Goal: Information Seeking & Learning: Learn about a topic

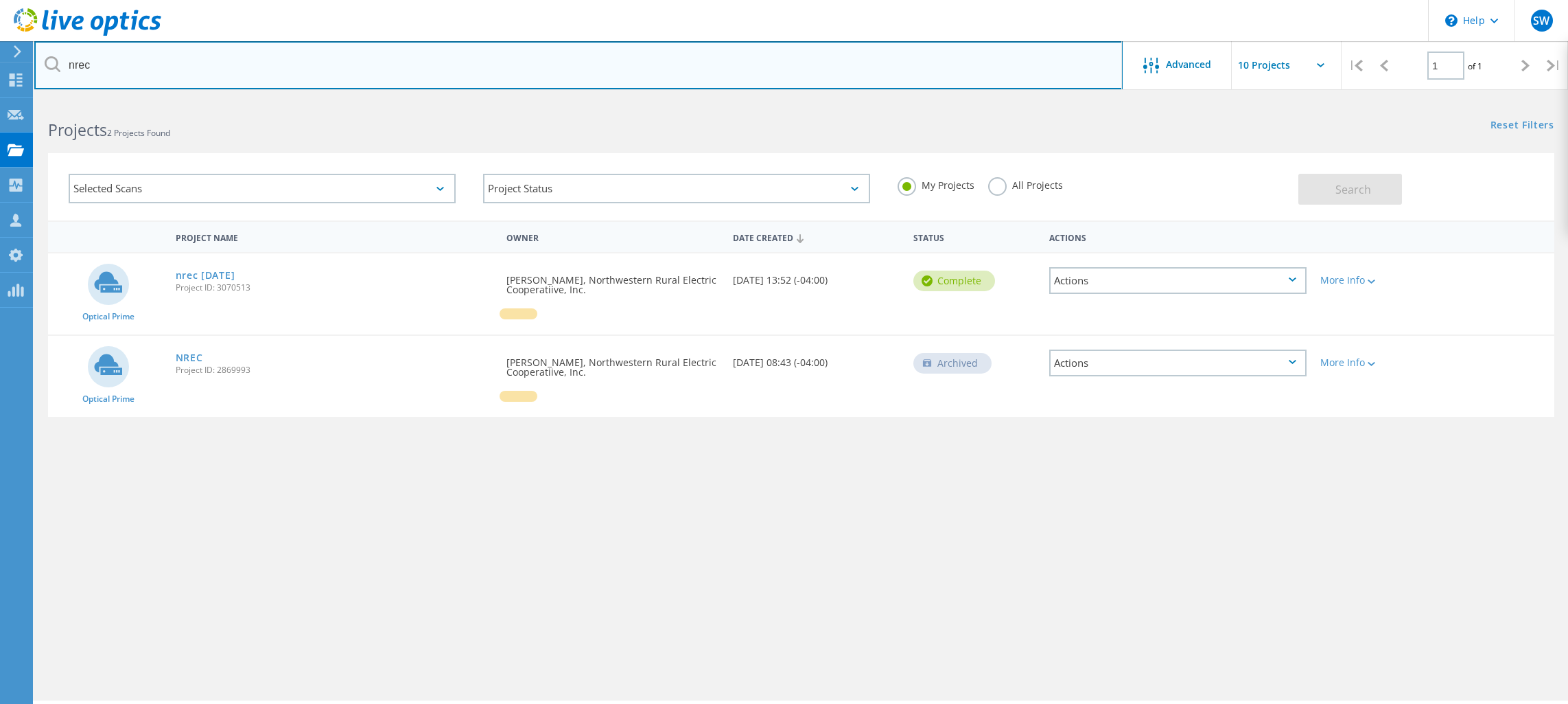
drag, startPoint x: 207, startPoint y: 77, endPoint x: 5, endPoint y: 76, distance: 202.0
click at [35, 76] on input "nrec" at bounding box center [578, 65] width 1088 height 48
type input "ssrs"
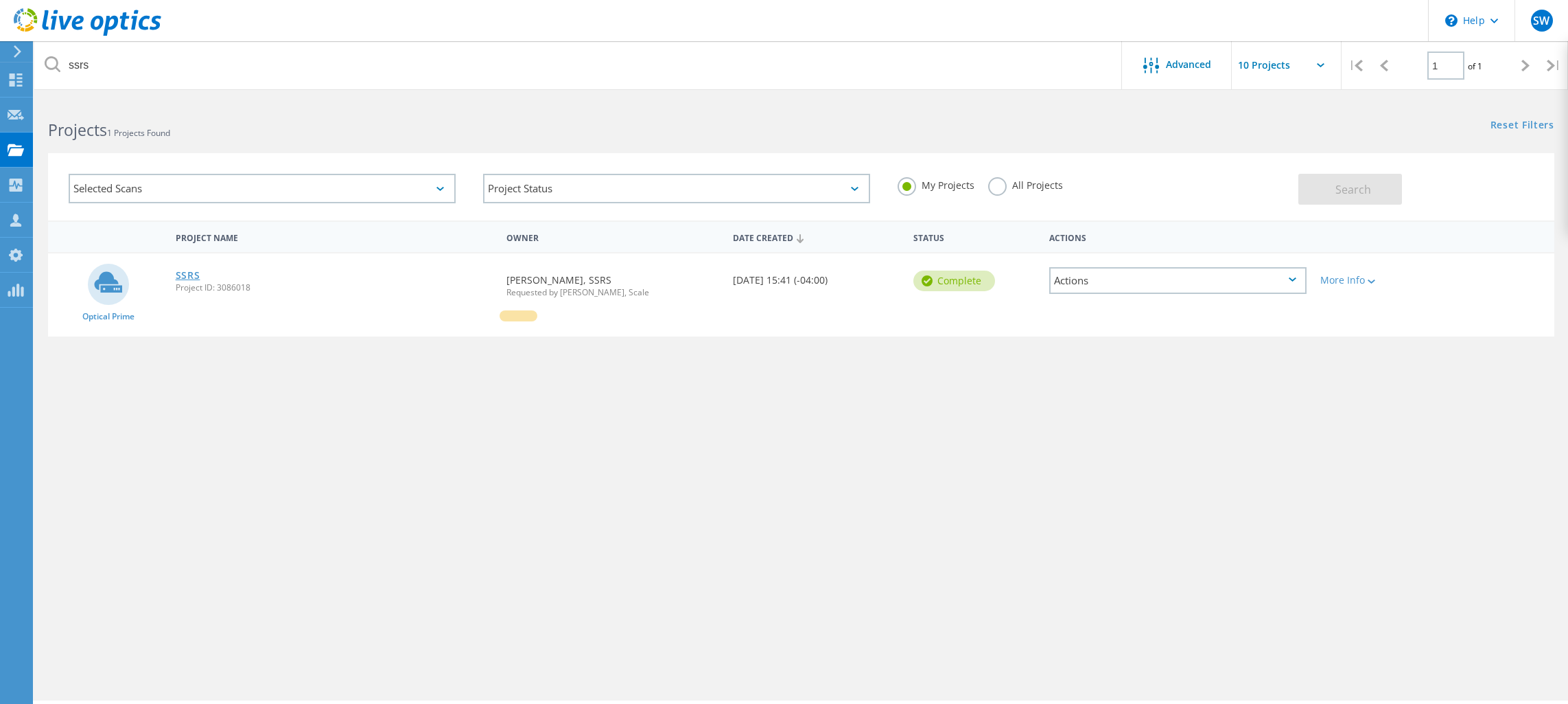
click at [195, 275] on link "SSRS" at bounding box center [188, 275] width 24 height 9
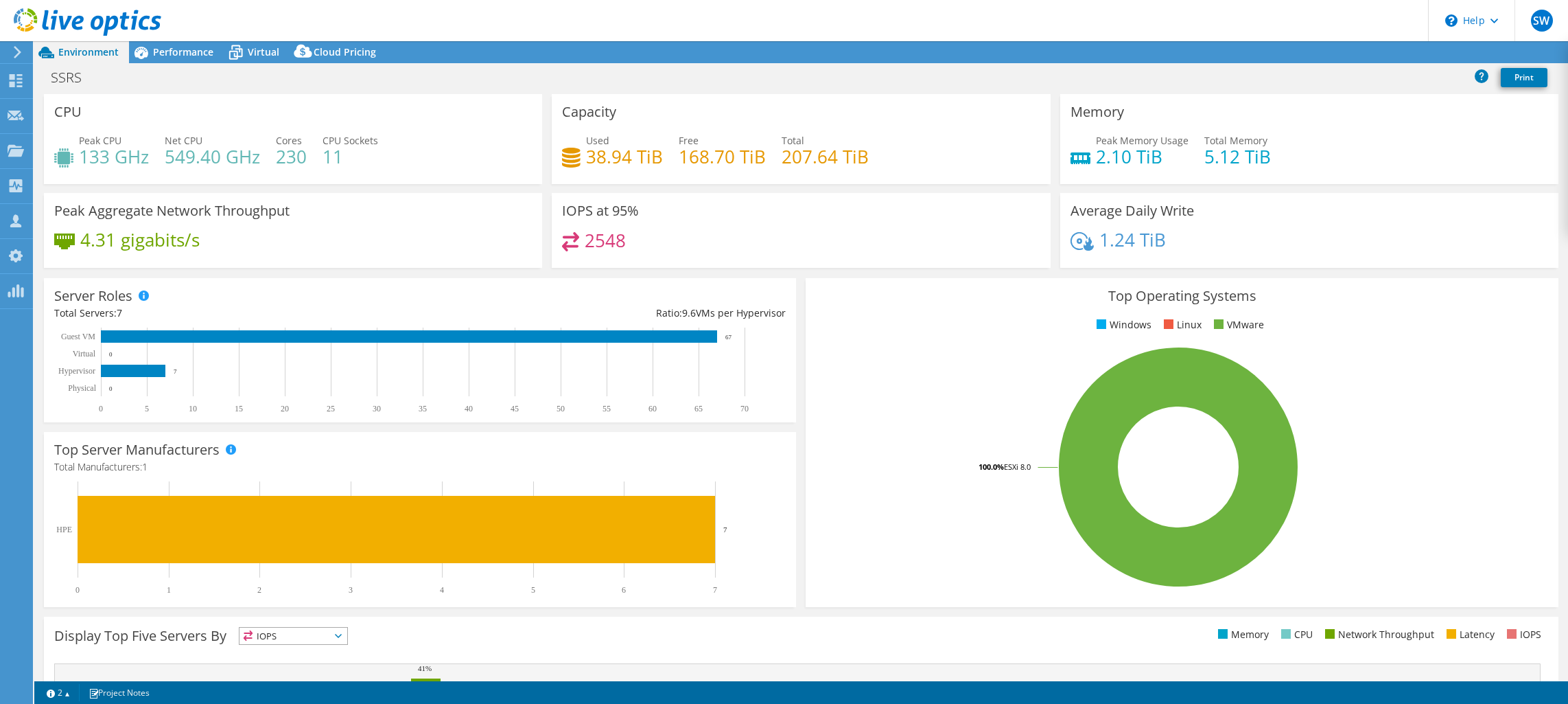
select select "USD"
click at [1325, 57] on link "Reports" at bounding box center [1335, 53] width 66 height 22
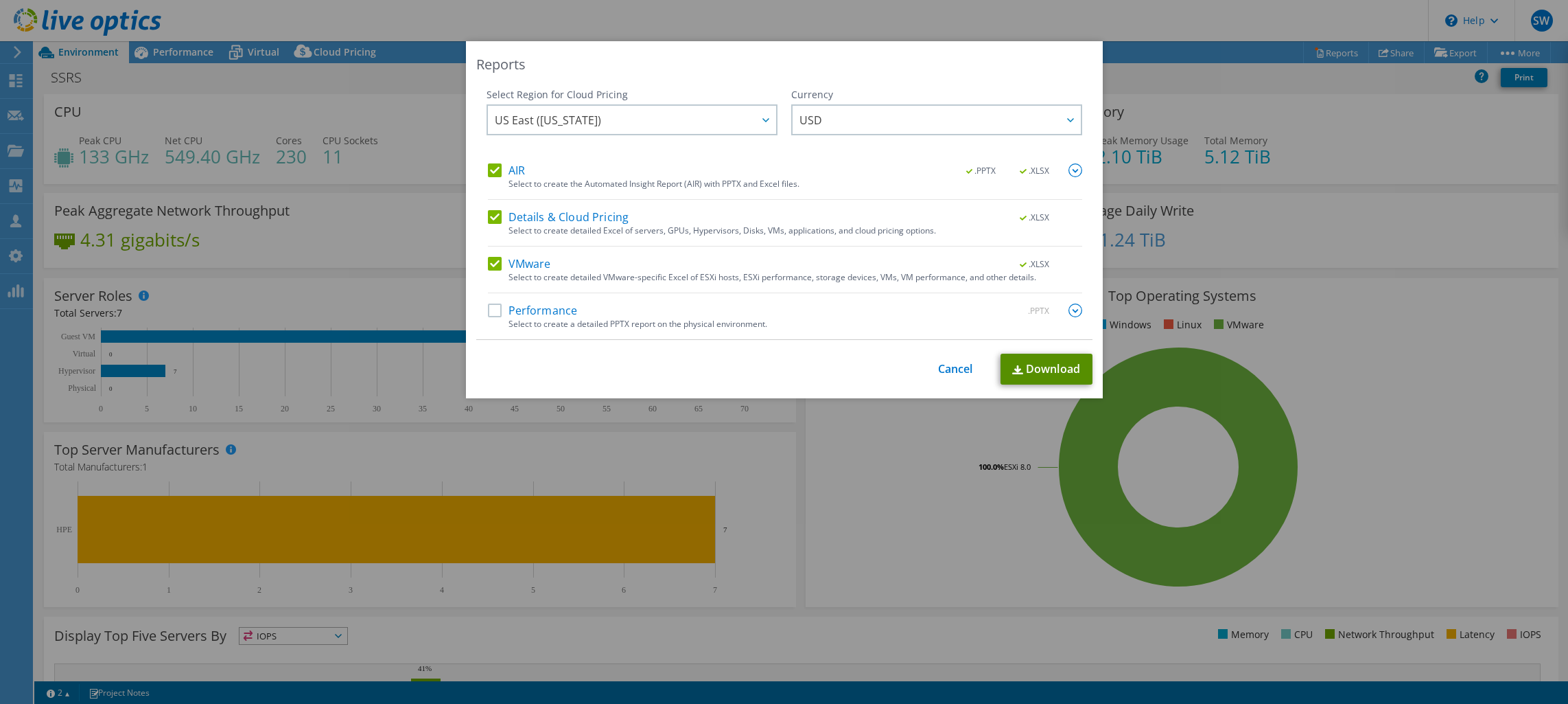
click at [1032, 366] on link "Download" at bounding box center [1047, 369] width 92 height 31
click at [1208, 482] on div "Reports Select Region for Cloud Pricing Asia Pacific (Hong Kong) Asia Pacific (…" at bounding box center [784, 352] width 1568 height 621
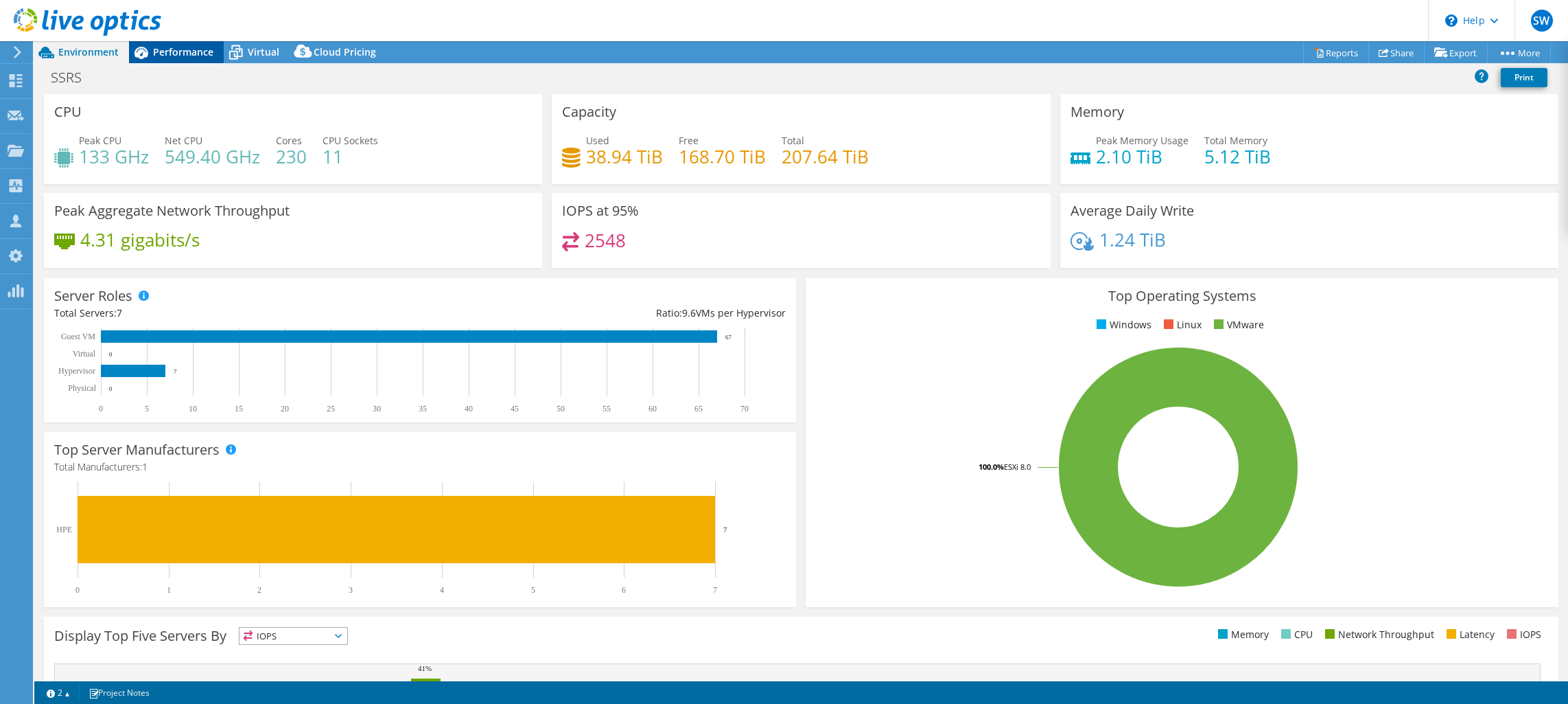
click at [192, 56] on span "Performance" at bounding box center [183, 52] width 61 height 13
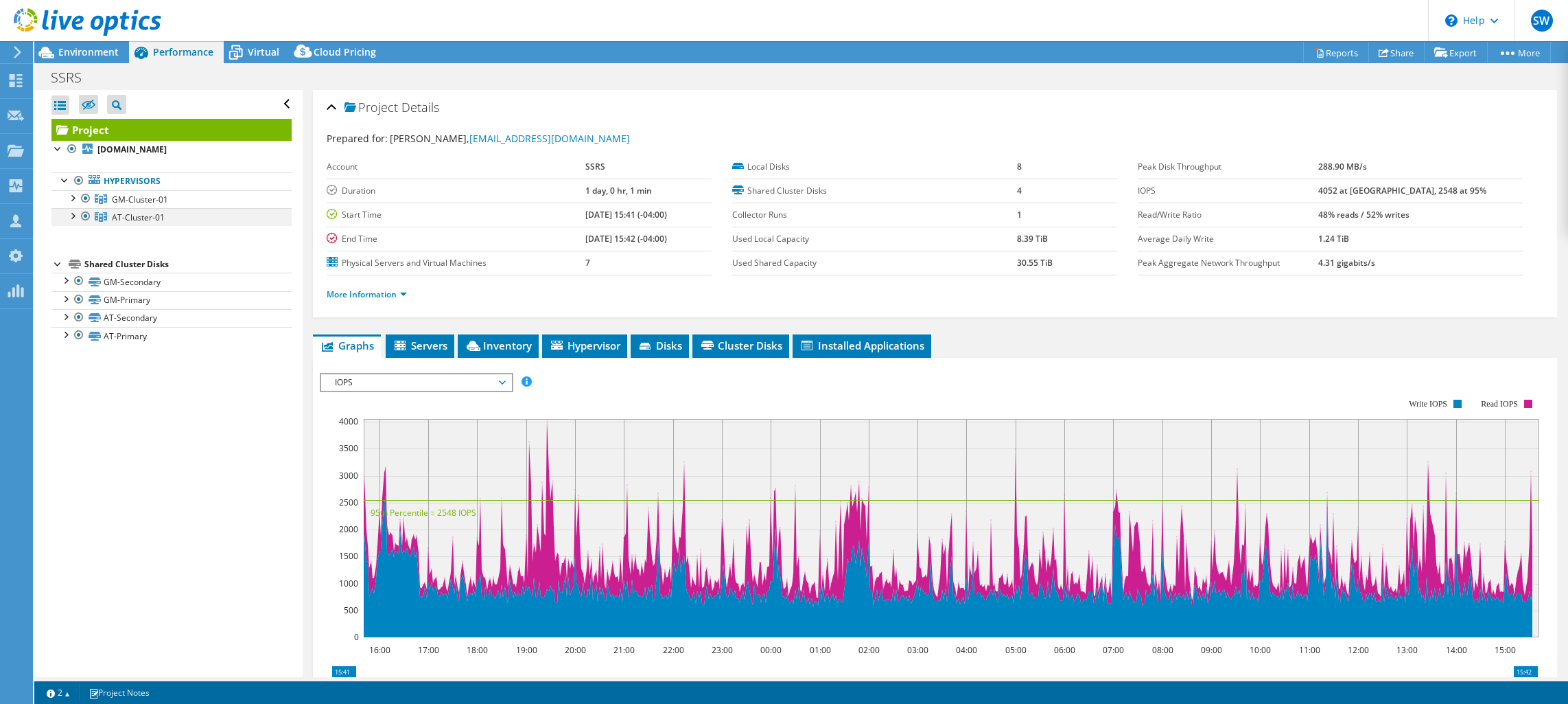
click at [75, 216] on div at bounding box center [72, 215] width 14 height 14
click at [80, 236] on div at bounding box center [79, 232] width 14 height 14
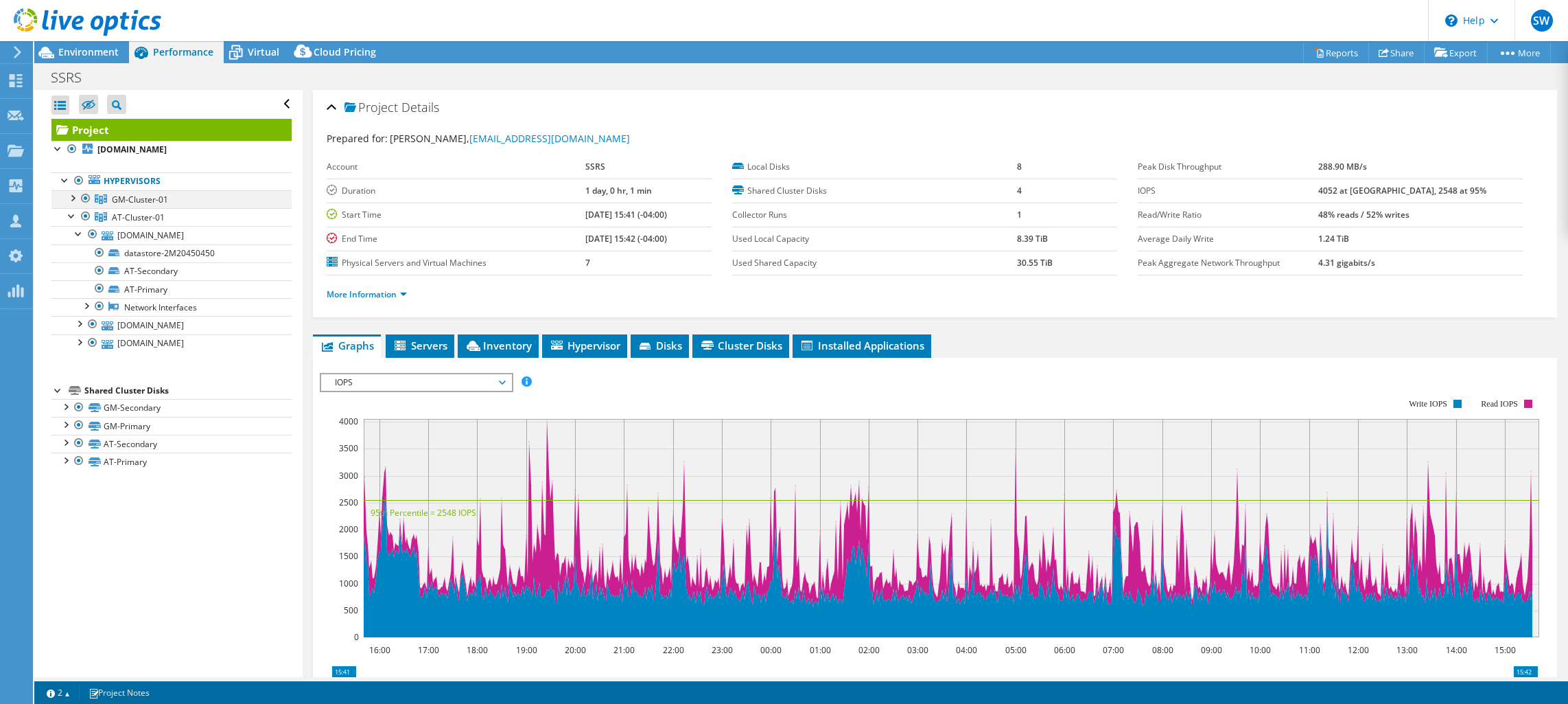
click at [74, 197] on div at bounding box center [72, 197] width 14 height 14
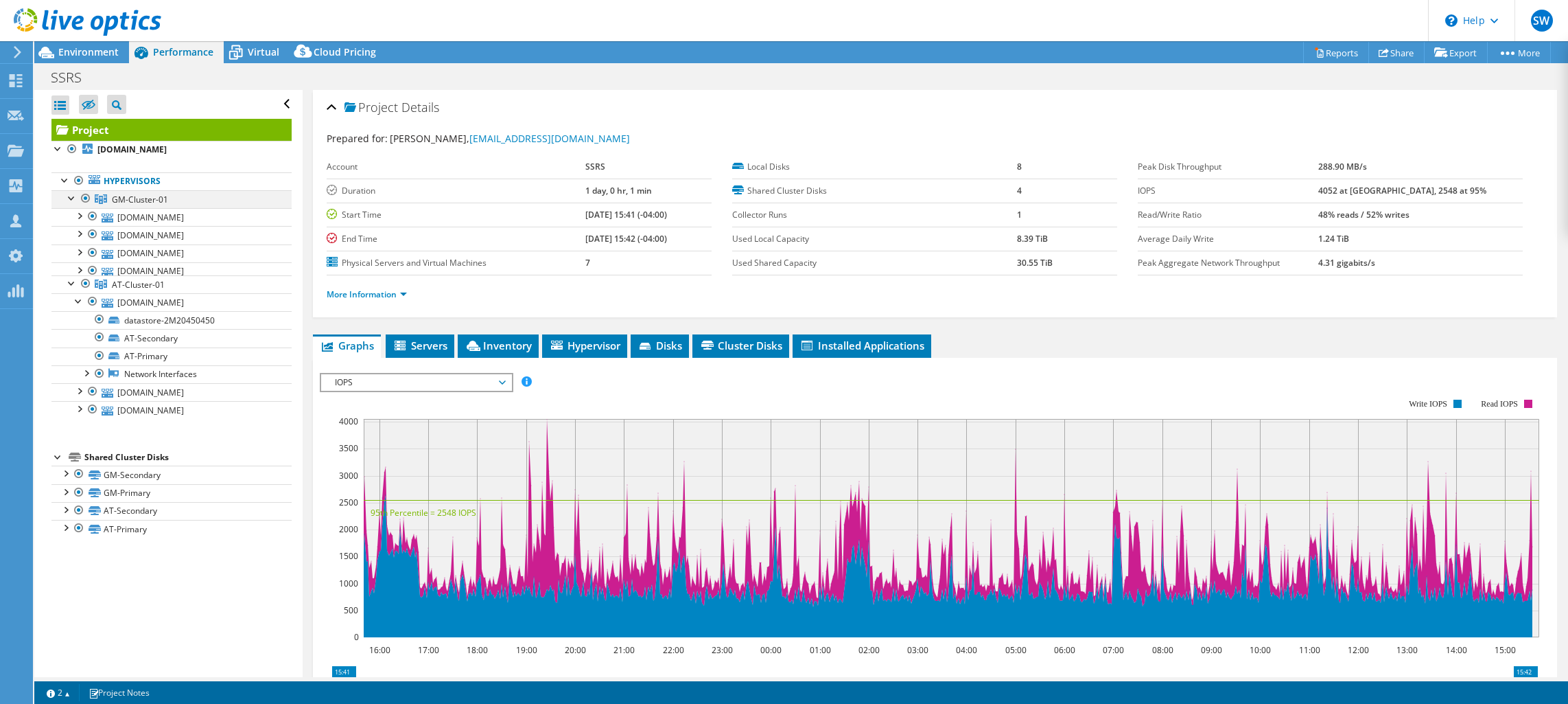
click at [74, 197] on div at bounding box center [72, 197] width 14 height 14
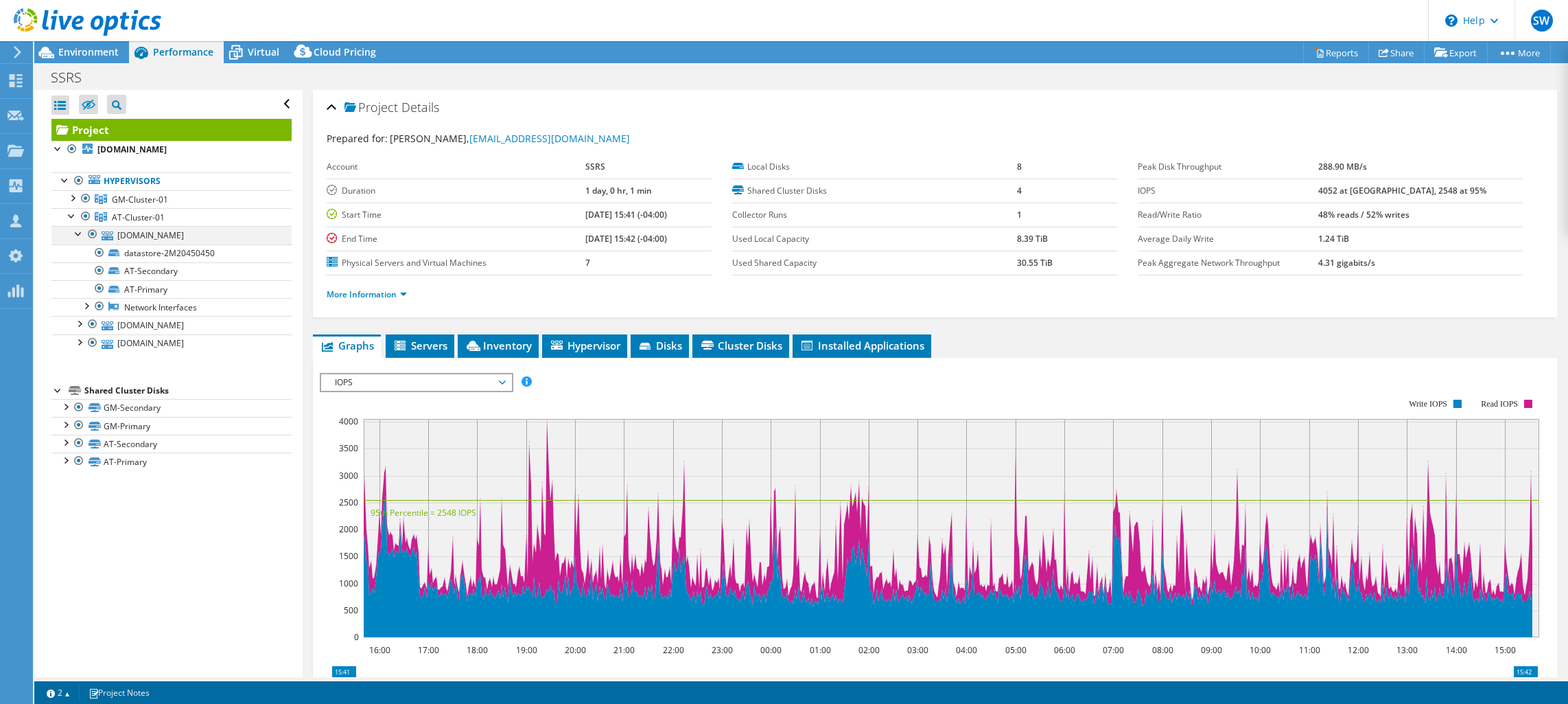
click at [80, 236] on div at bounding box center [79, 232] width 14 height 14
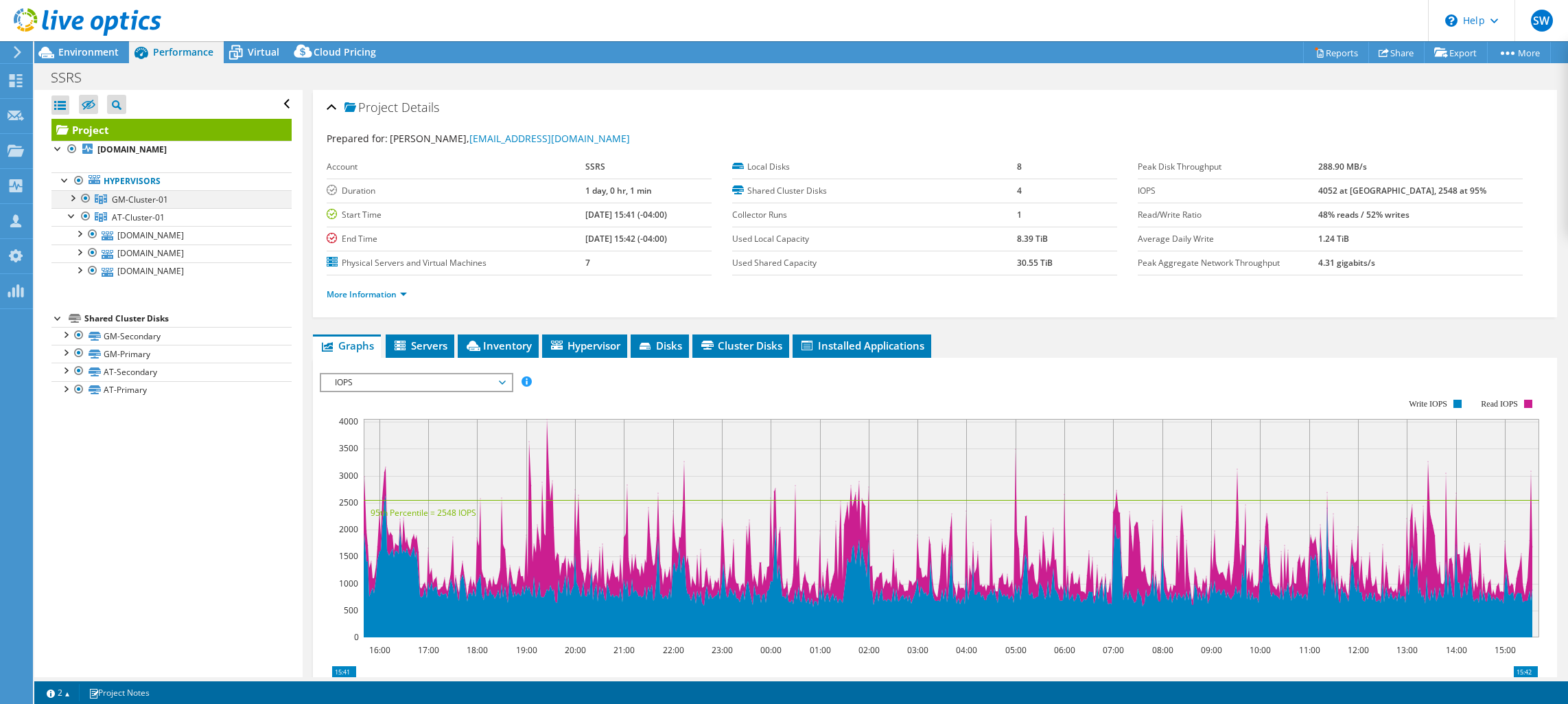
click at [72, 199] on div at bounding box center [72, 197] width 14 height 14
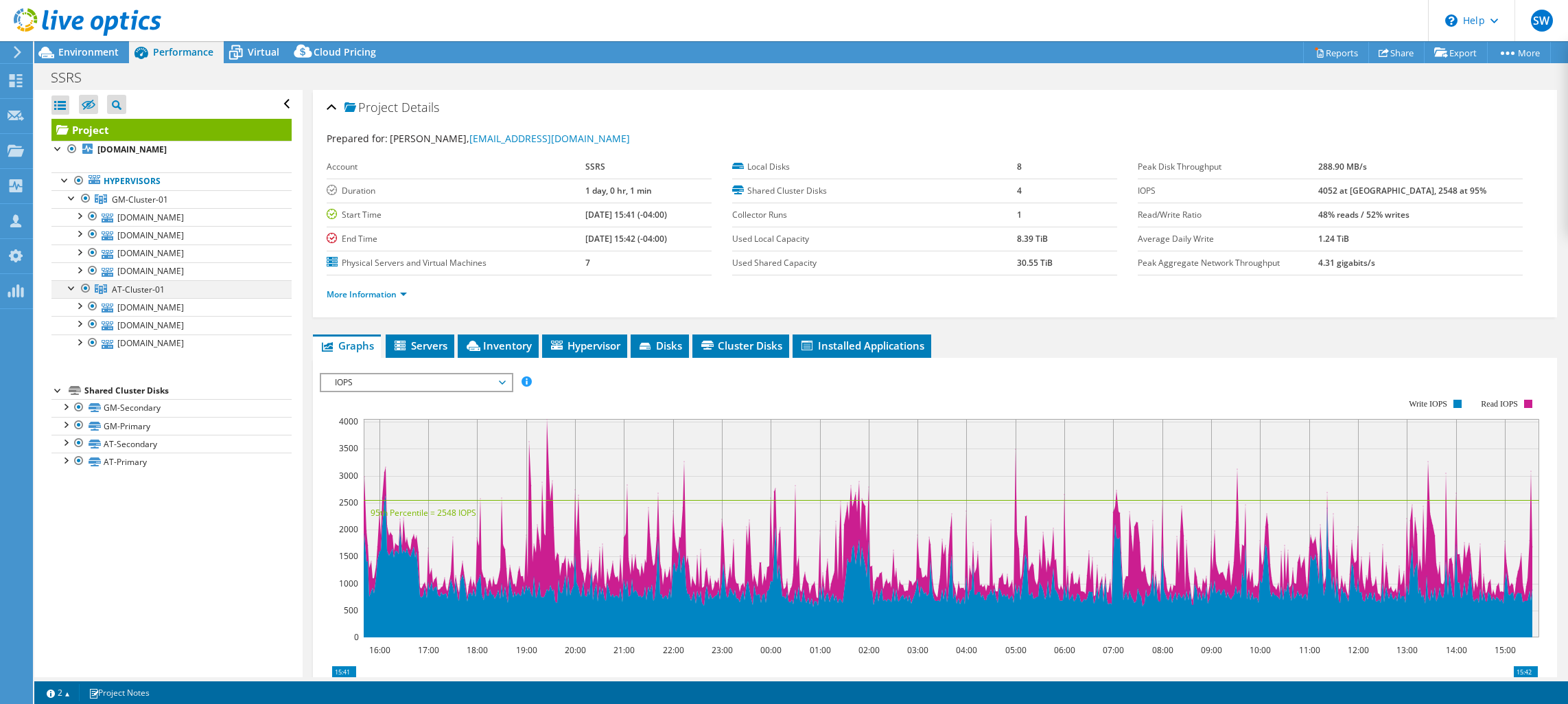
click at [88, 287] on div at bounding box center [86, 288] width 14 height 17
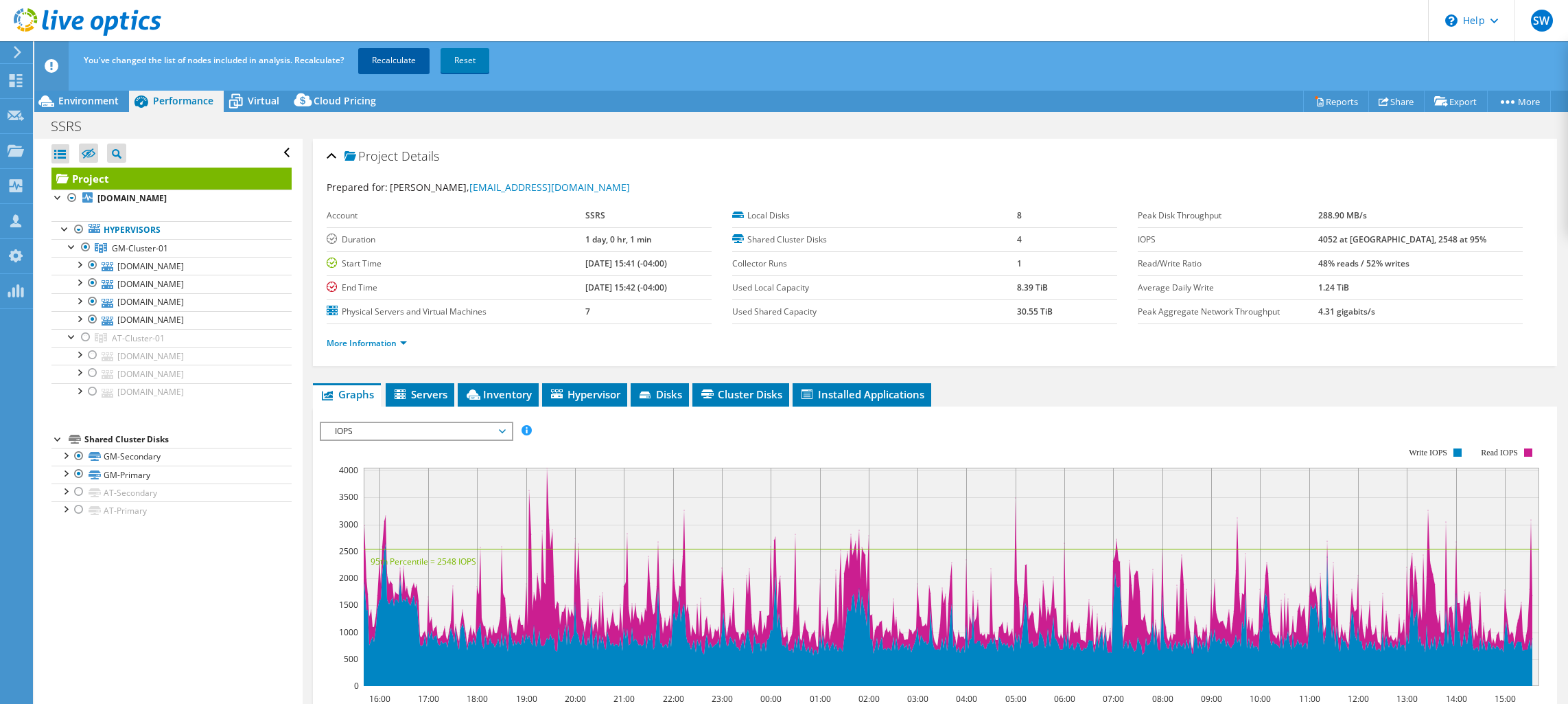
click at [408, 61] on link "Recalculate" at bounding box center [393, 61] width 71 height 24
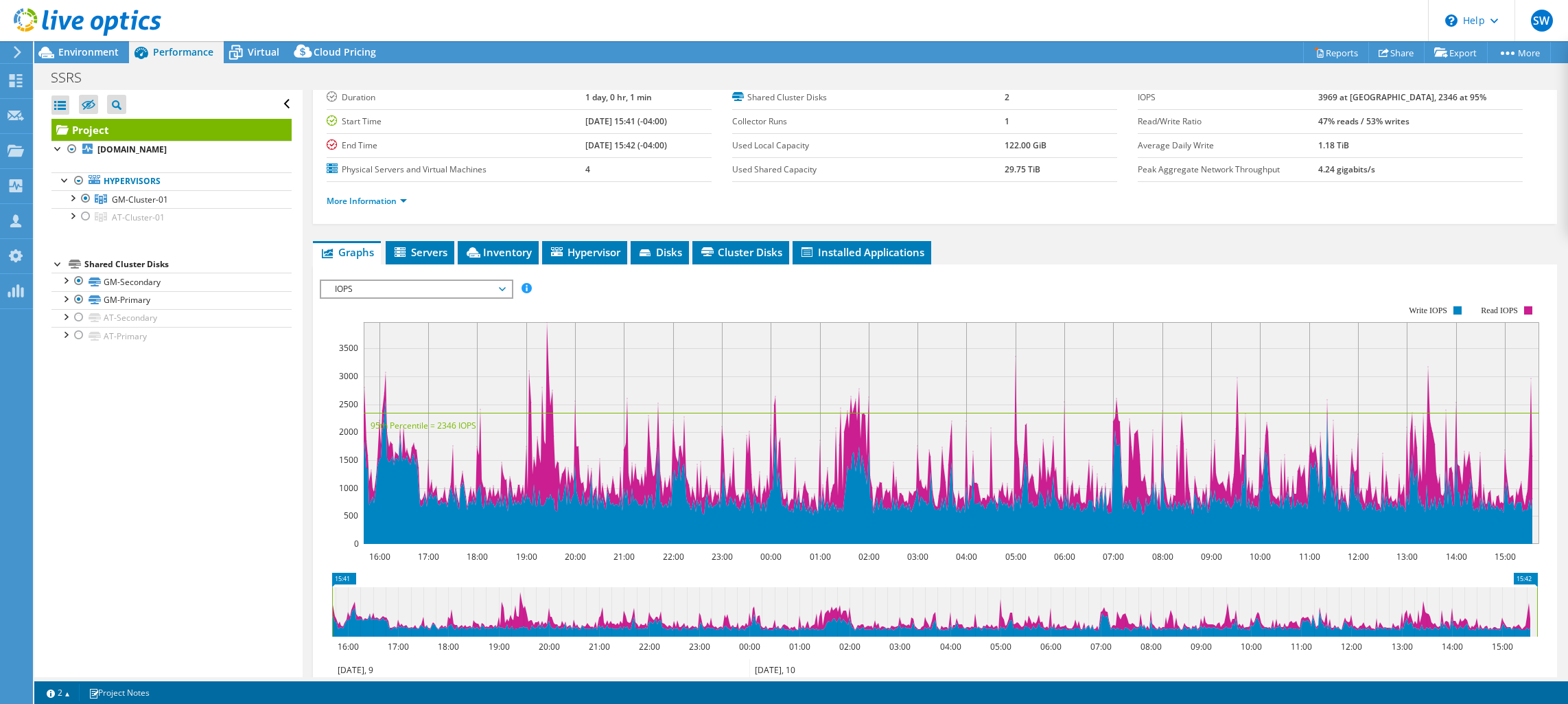
scroll to position [70, 0]
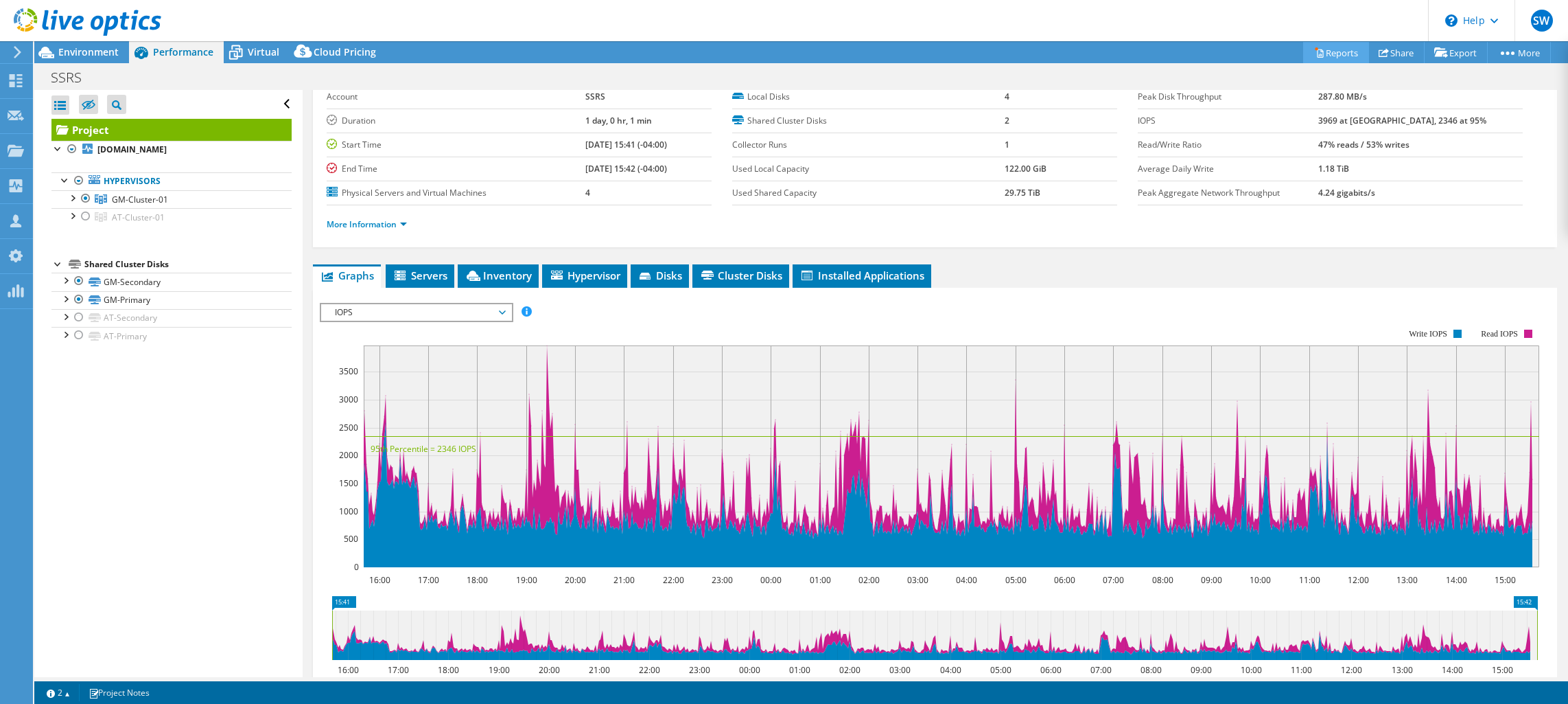
click at [1339, 56] on link "Reports" at bounding box center [1335, 53] width 66 height 22
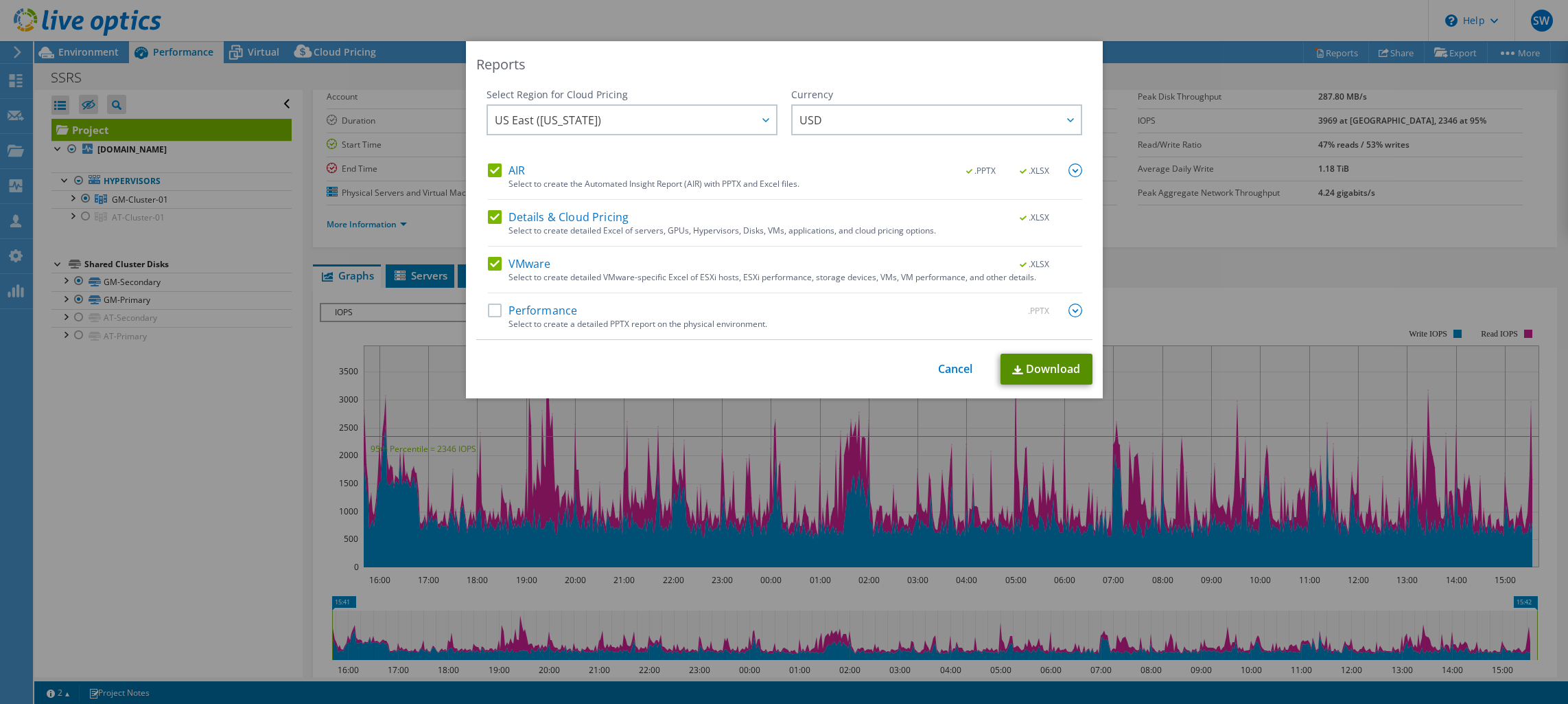
click at [1054, 370] on link "Download" at bounding box center [1047, 369] width 92 height 31
click at [1424, 251] on div "Reports Select Region for Cloud Pricing Asia Pacific (Hong Kong) Asia Pacific (…" at bounding box center [784, 352] width 1568 height 621
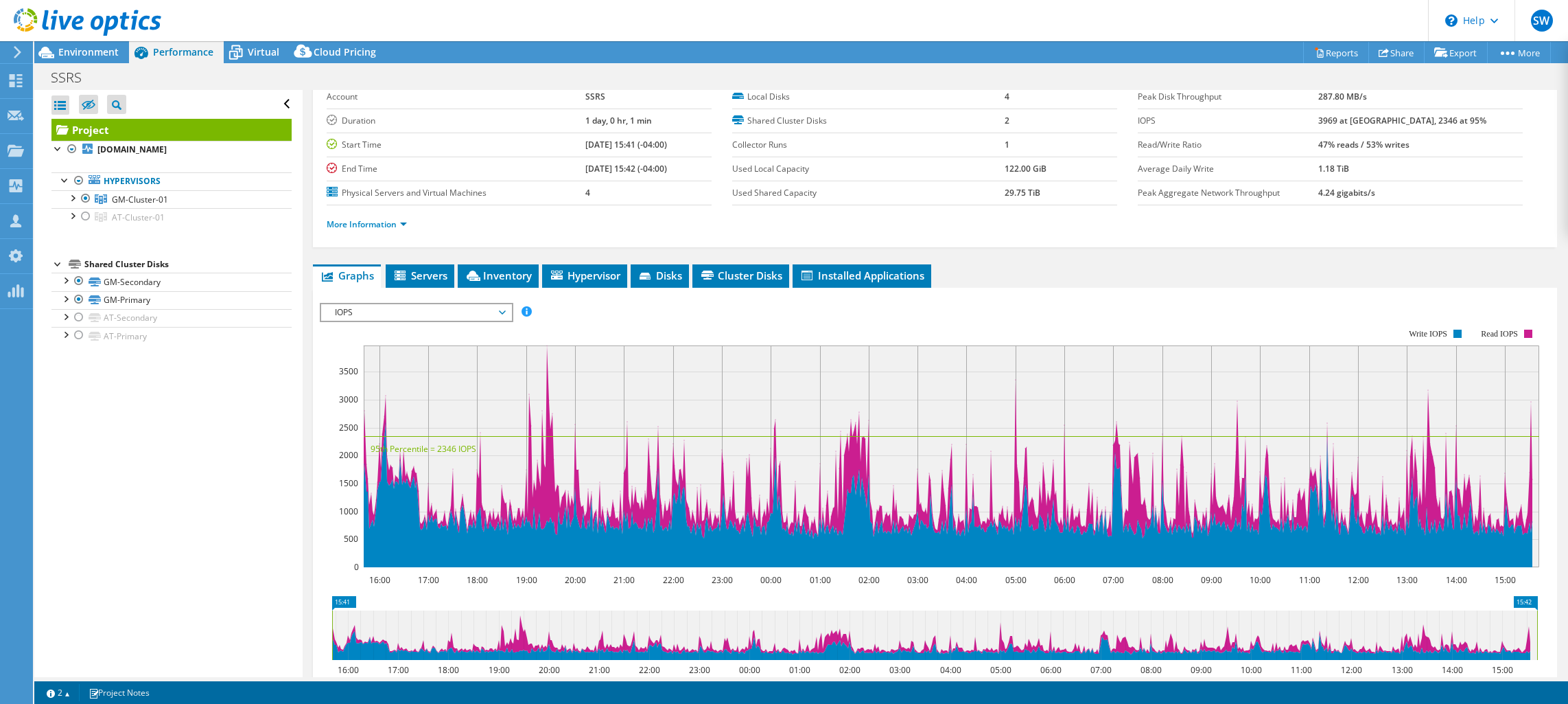
click at [418, 310] on span "IOPS" at bounding box center [416, 312] width 176 height 17
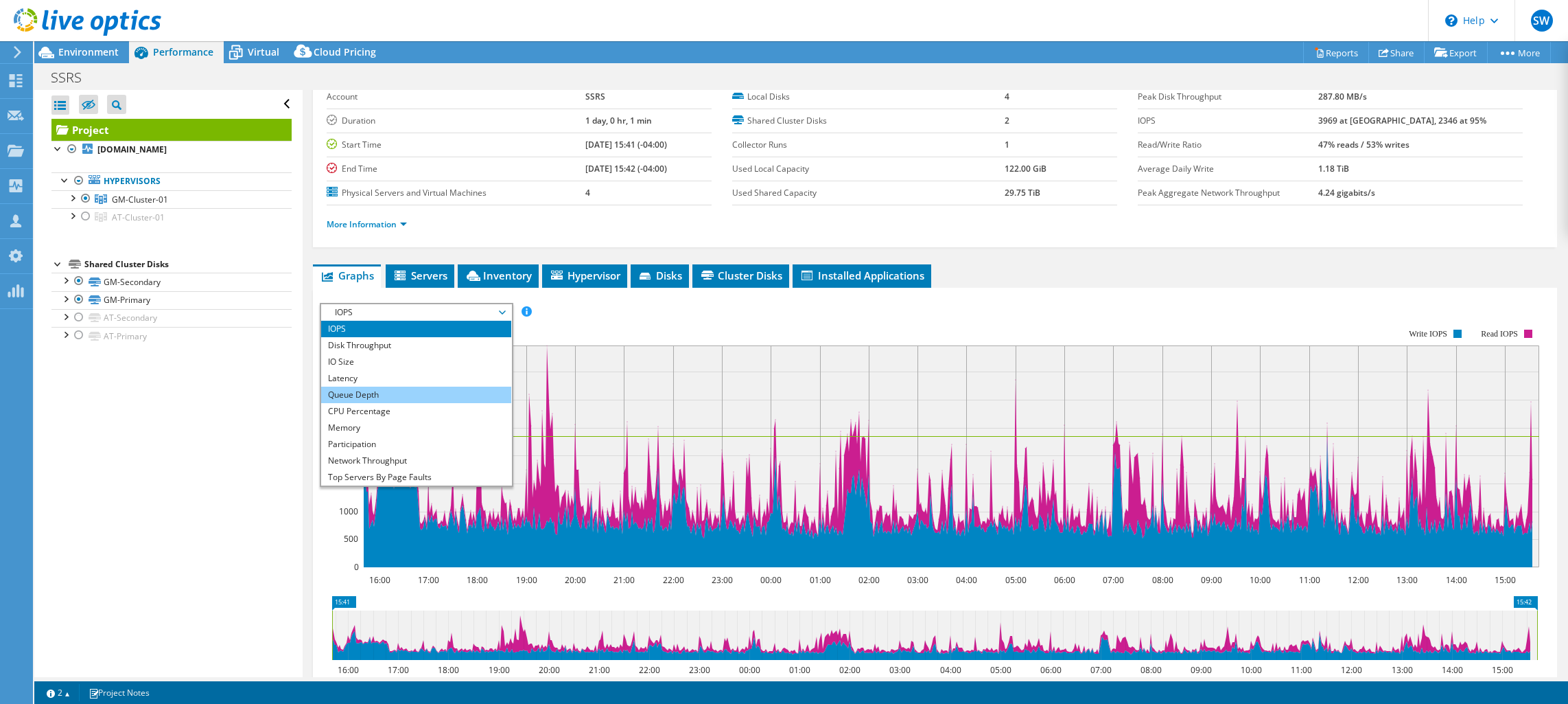
scroll to position [50, 0]
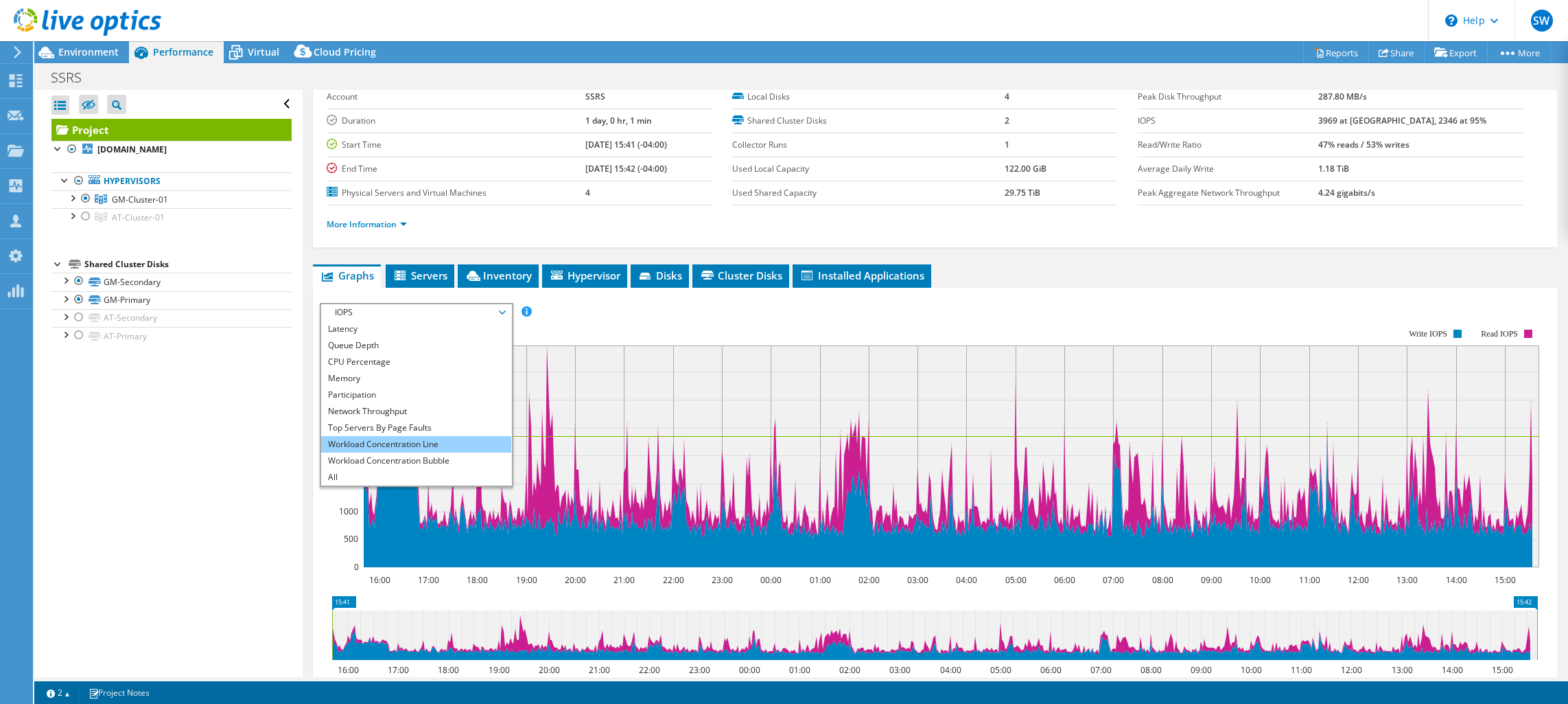
click at [412, 439] on li "Workload Concentration Line" at bounding box center [416, 444] width 190 height 17
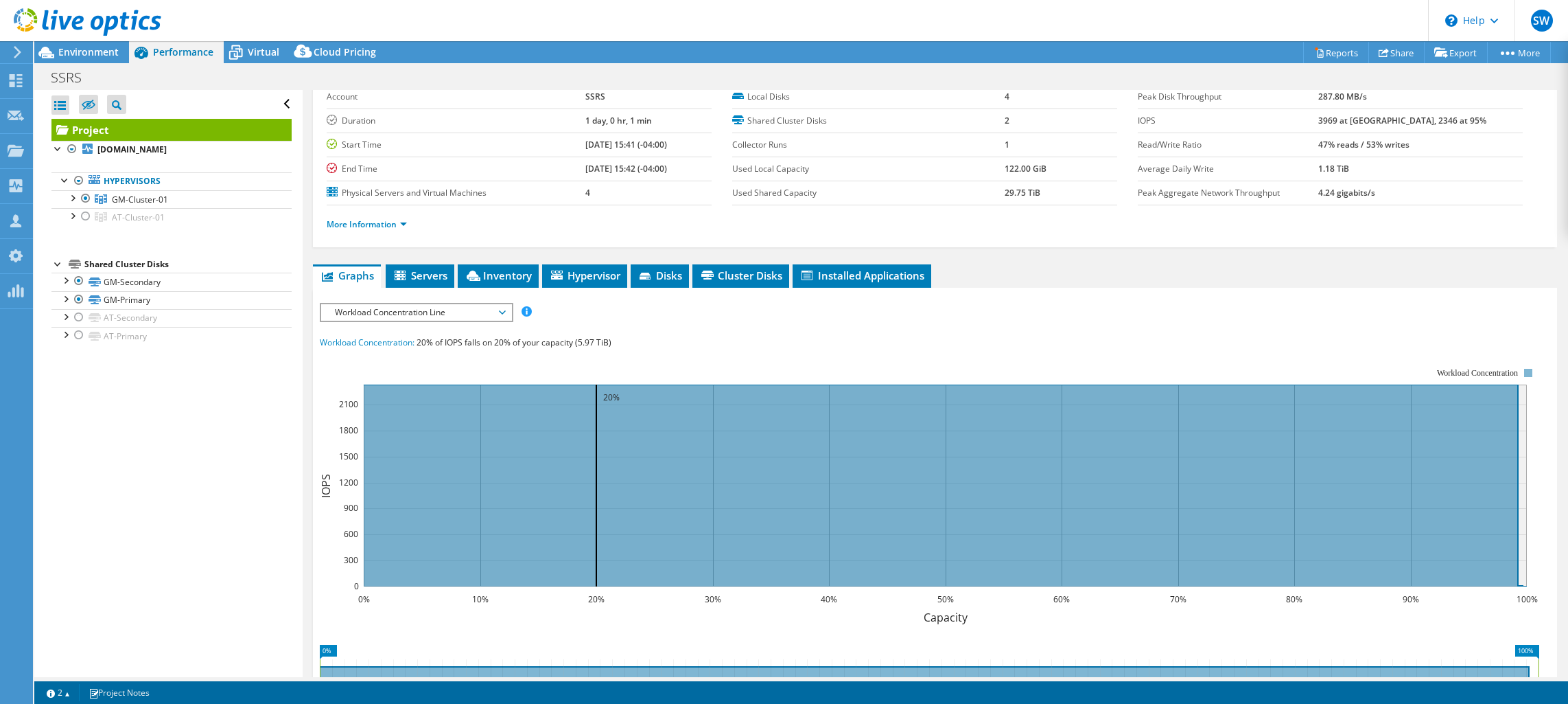
click at [647, 328] on div at bounding box center [935, 556] width 1230 height 508
click at [84, 215] on div at bounding box center [86, 216] width 14 height 17
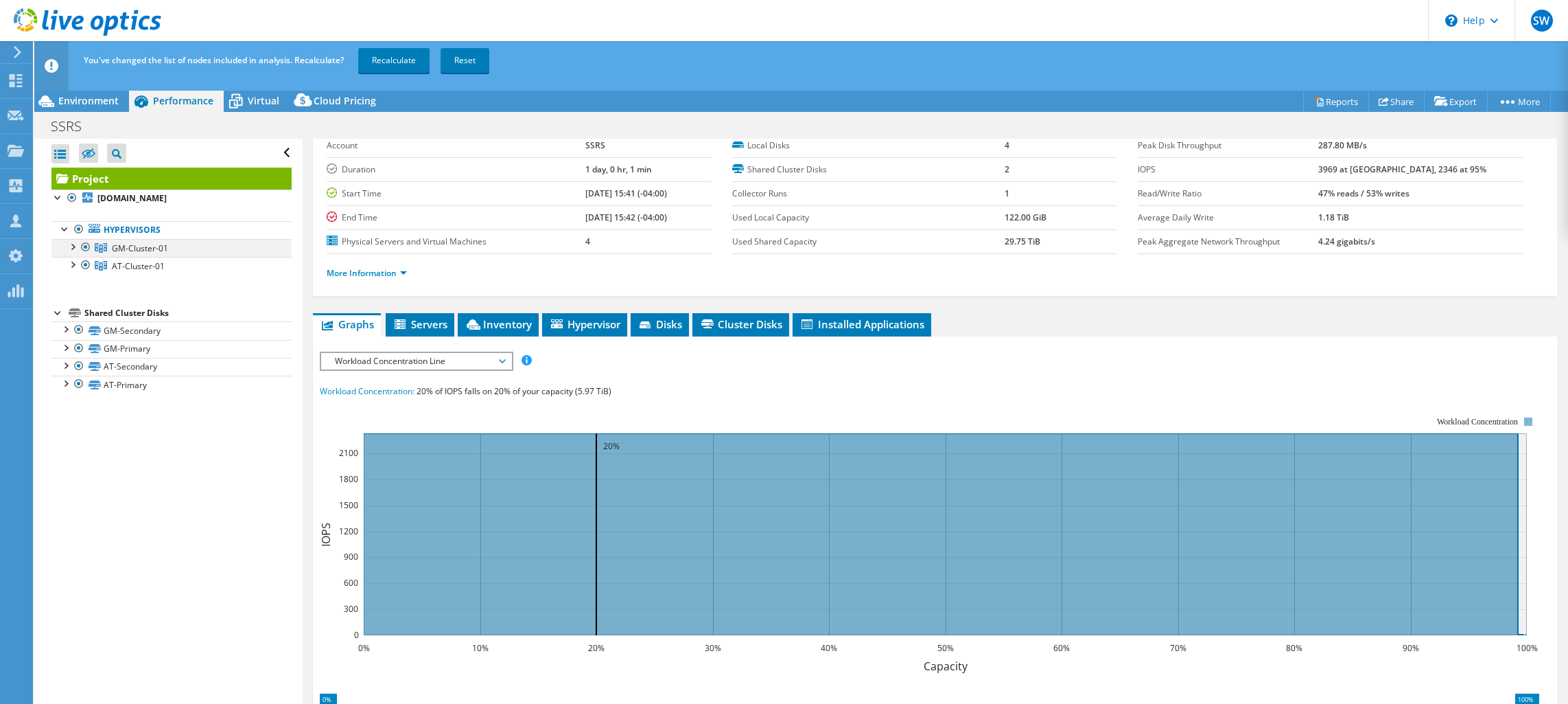
click at [84, 244] on div at bounding box center [86, 247] width 14 height 17
click at [385, 68] on link "Recalculate" at bounding box center [393, 61] width 71 height 24
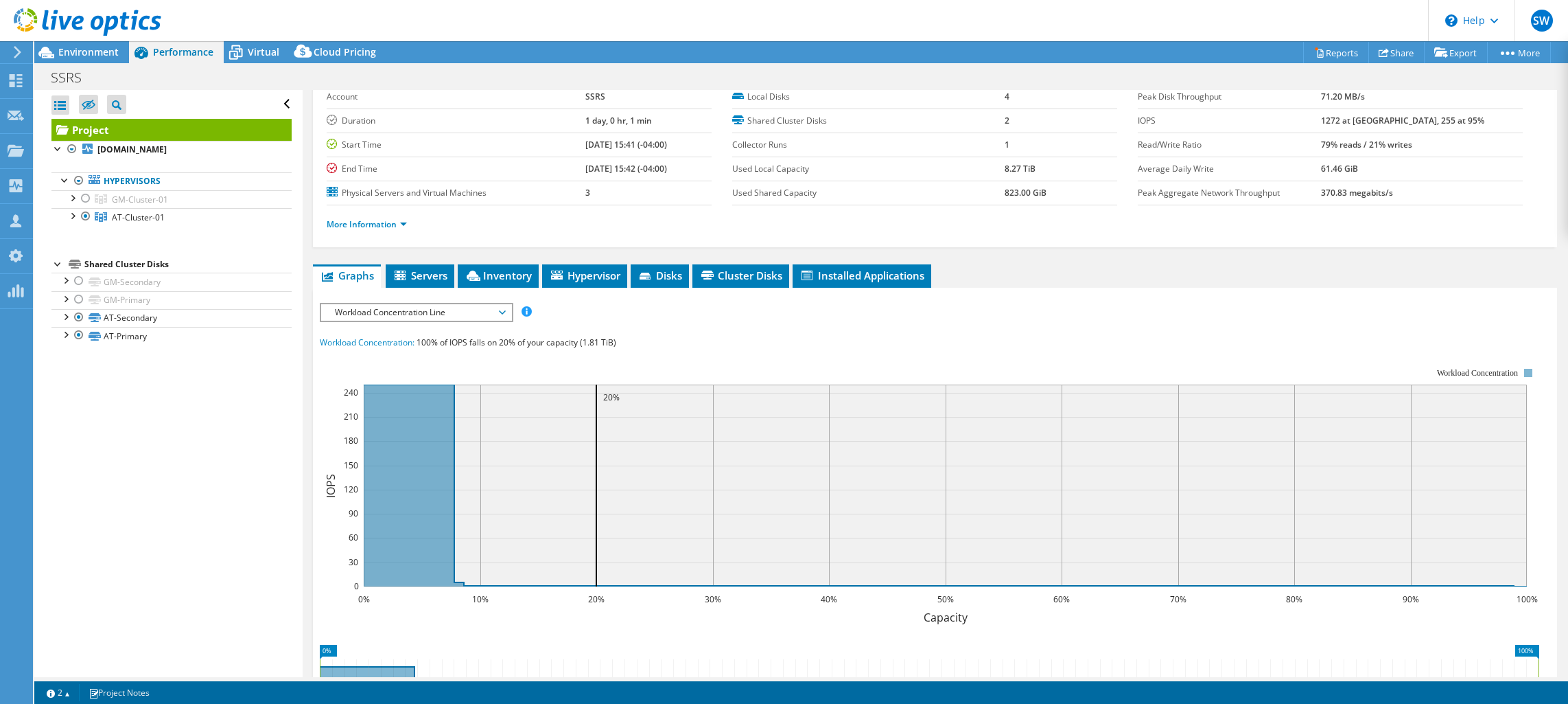
click at [750, 326] on div "IOPS Disk Throughput IO Size Latency Queue Depth CPU Percentage Memory Page Fau…" at bounding box center [935, 556] width 1230 height 508
click at [447, 309] on span "Workload Concentration Line" at bounding box center [416, 312] width 176 height 17
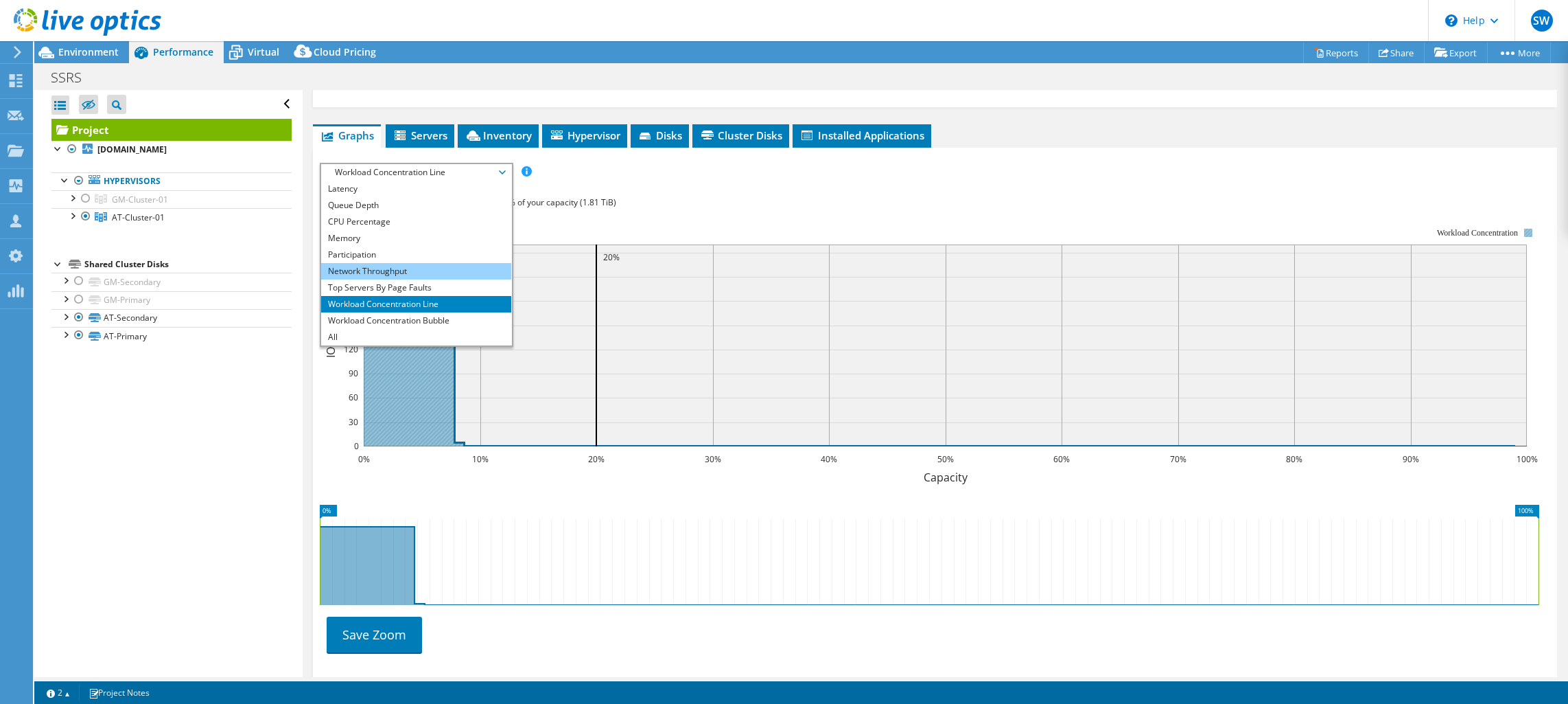
scroll to position [0, 0]
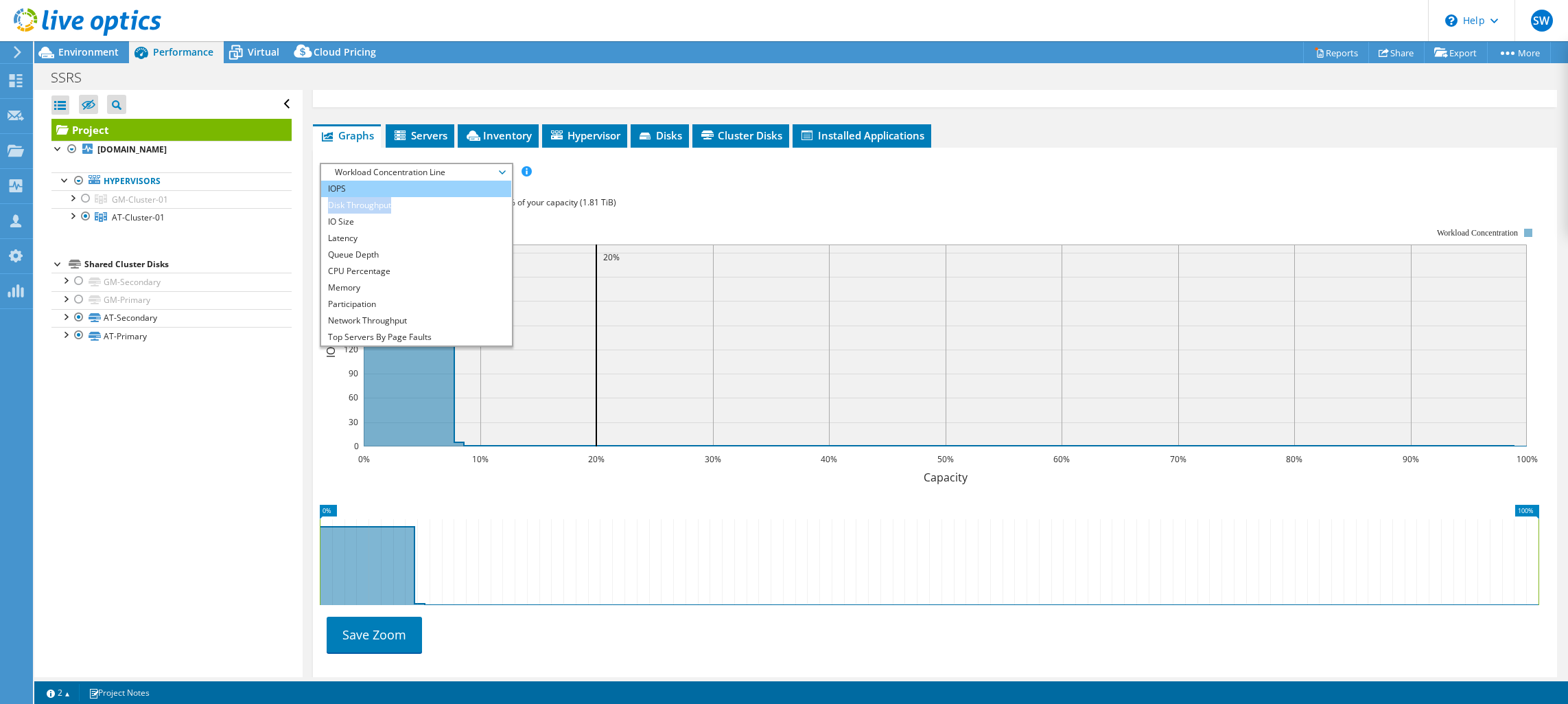
click at [422, 190] on ul "IOPS Disk Throughput IO Size Latency Queue Depth CPU Percentage Memory Page Fau…" at bounding box center [416, 263] width 190 height 165
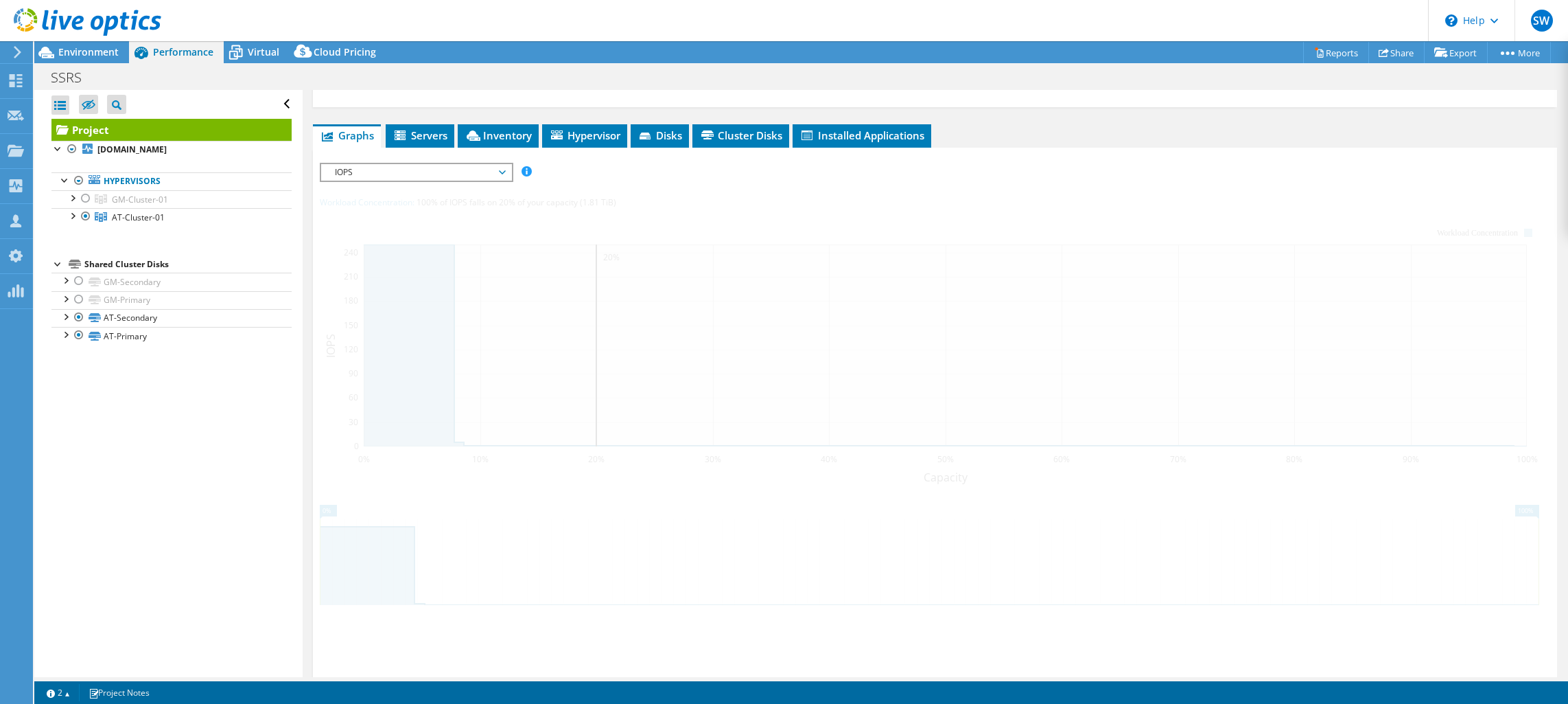
scroll to position [182, 0]
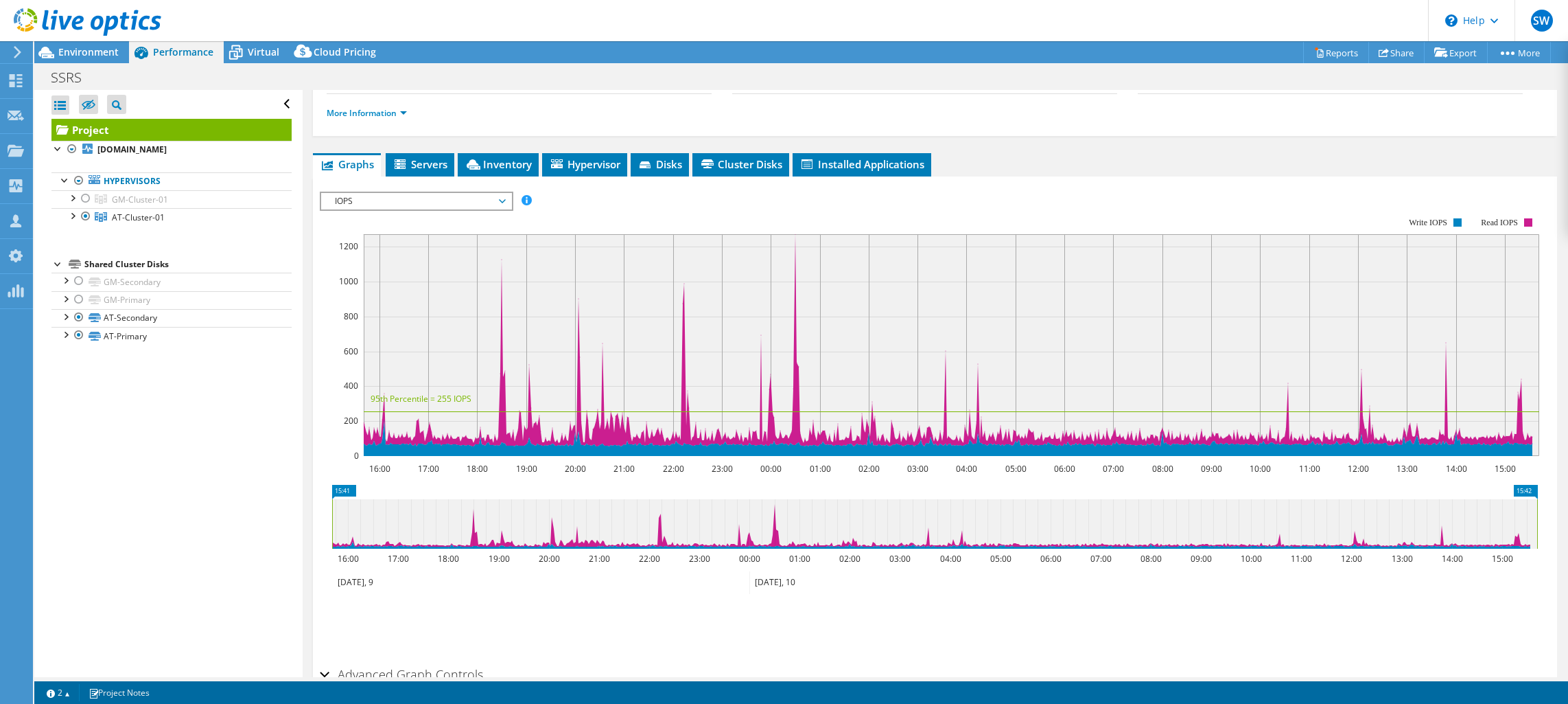
click at [670, 213] on rect at bounding box center [929, 337] width 1219 height 275
click at [1325, 49] on link "Reports" at bounding box center [1335, 53] width 66 height 22
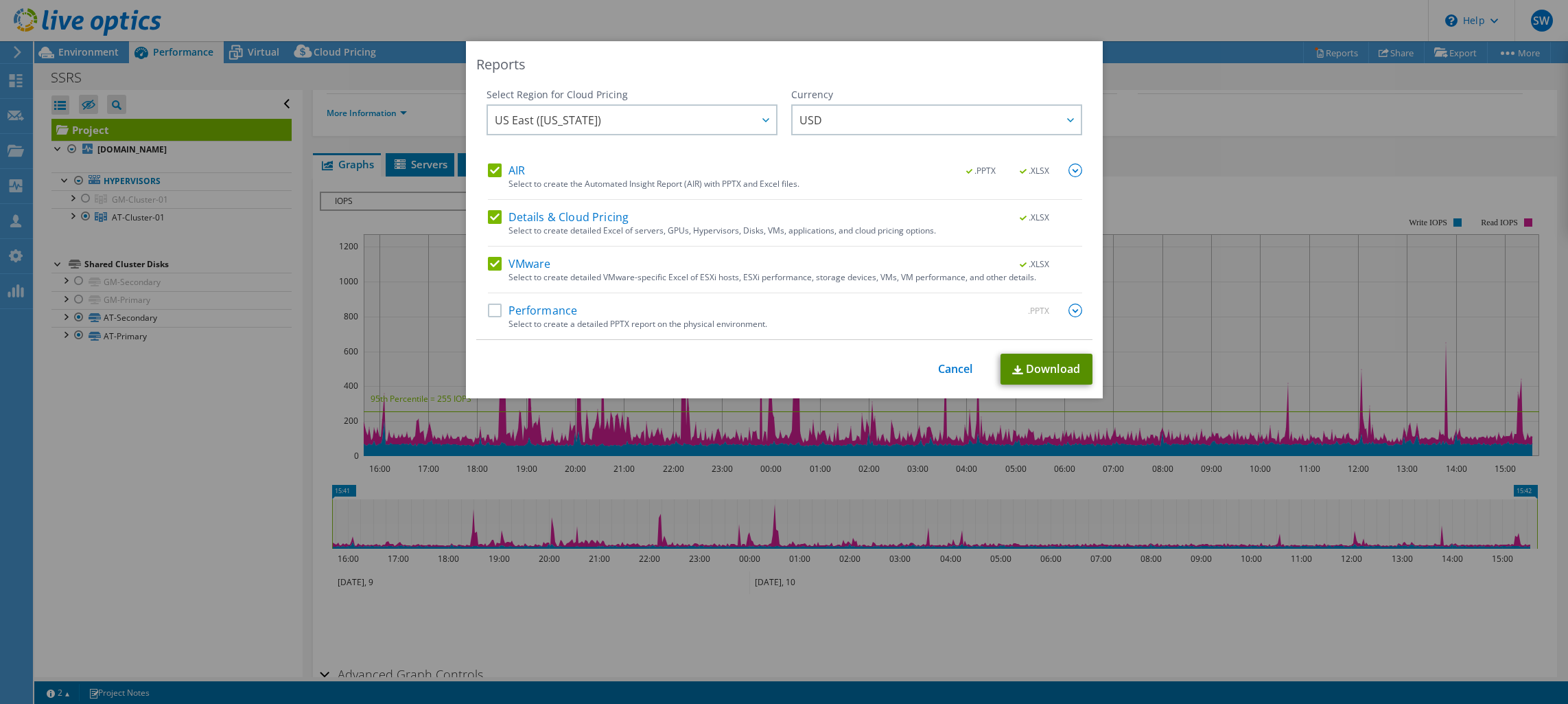
click at [1077, 374] on link "Download" at bounding box center [1047, 369] width 92 height 31
click at [1271, 159] on div "Reports Select Region for Cloud Pricing Asia Pacific (Hong Kong) Asia Pacific (…" at bounding box center [784, 352] width 1568 height 621
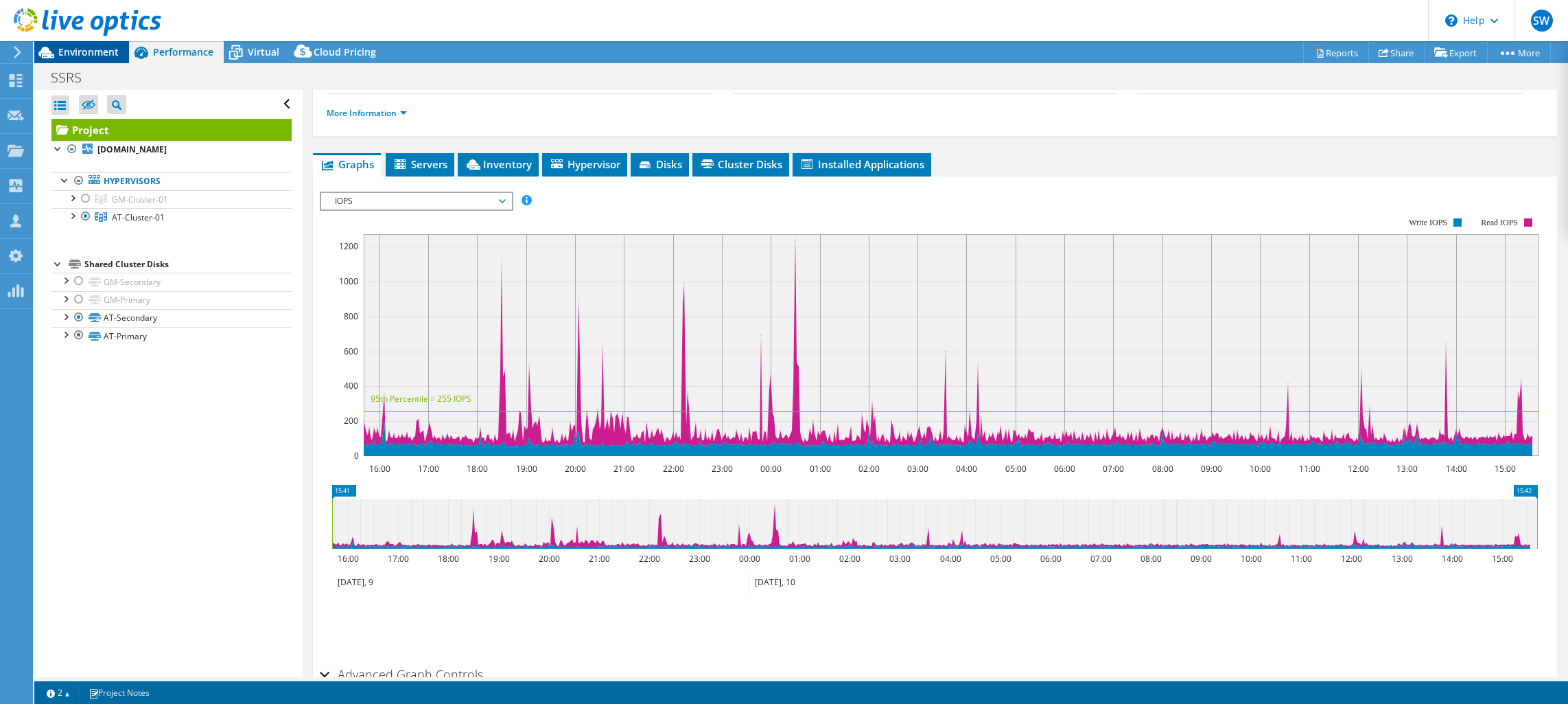
click at [98, 55] on span "Environment" at bounding box center [89, 52] width 61 height 13
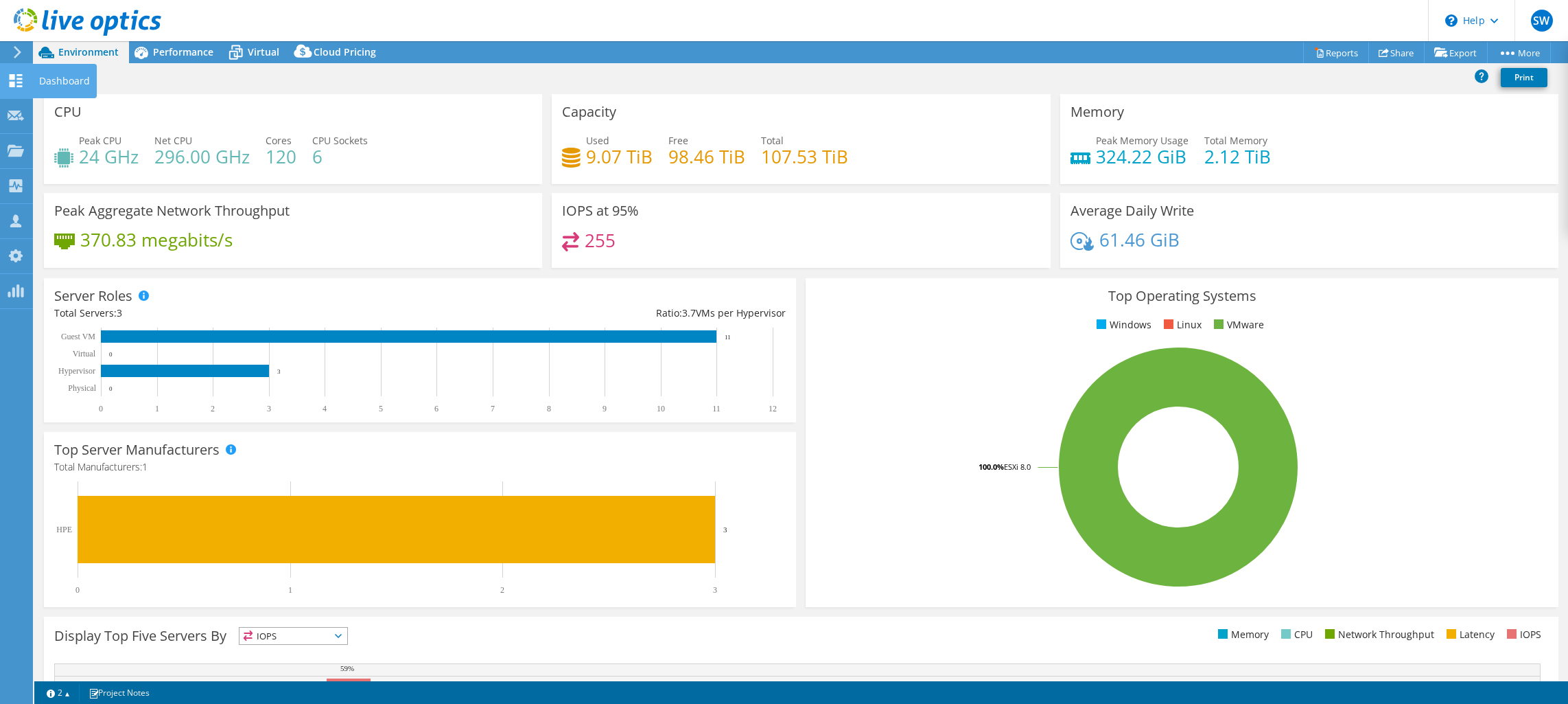
click at [16, 84] on icon at bounding box center [15, 81] width 17 height 13
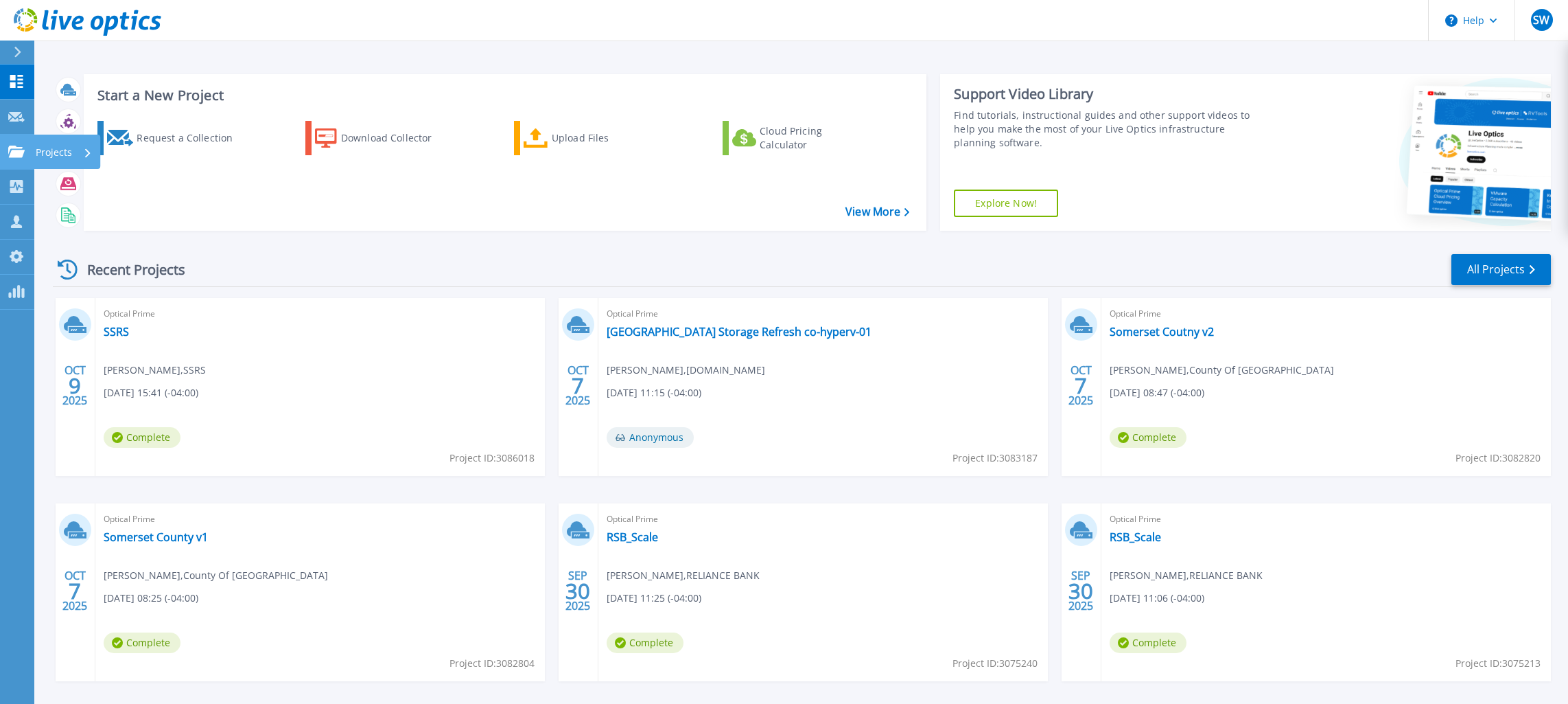
click at [9, 153] on icon at bounding box center [16, 151] width 17 height 12
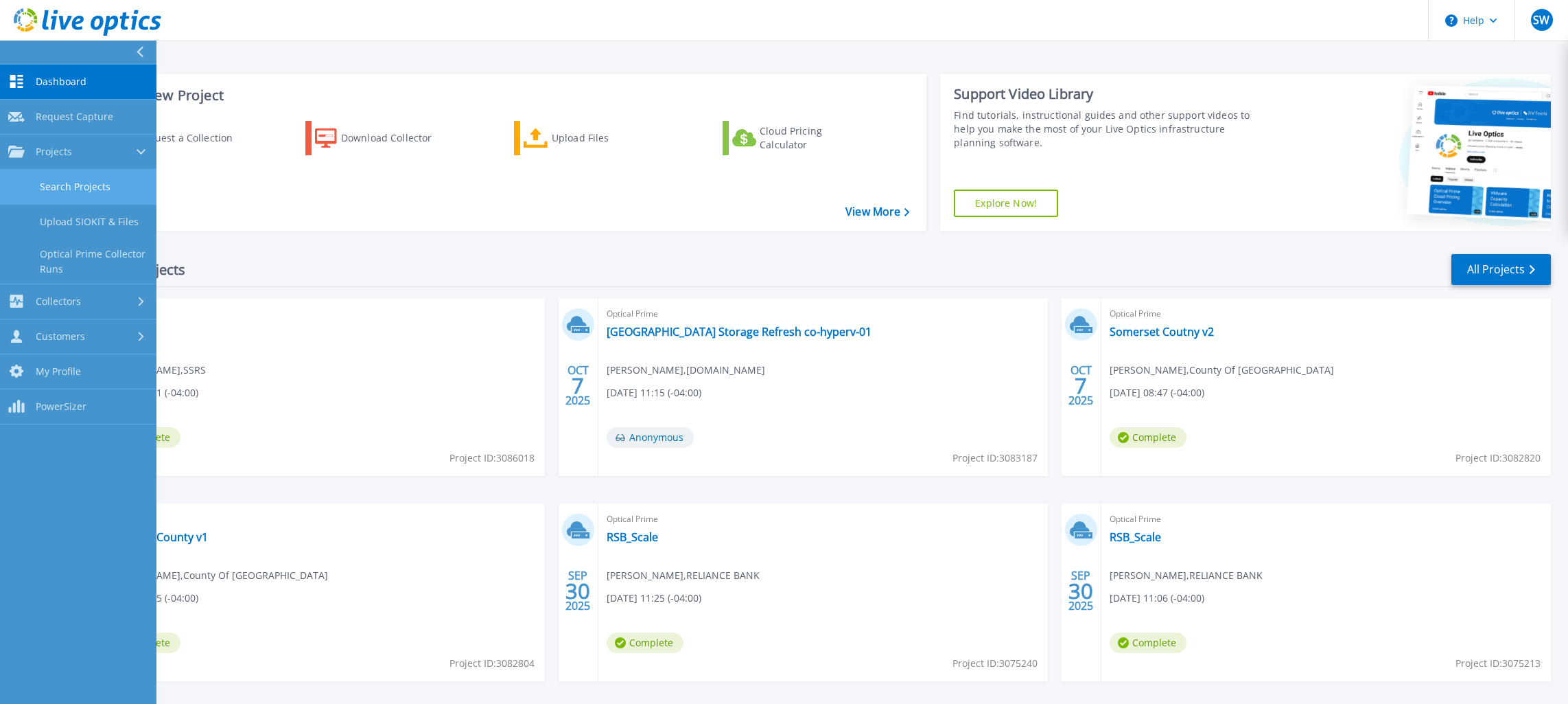
click at [97, 195] on link "Search Projects" at bounding box center [78, 187] width 156 height 35
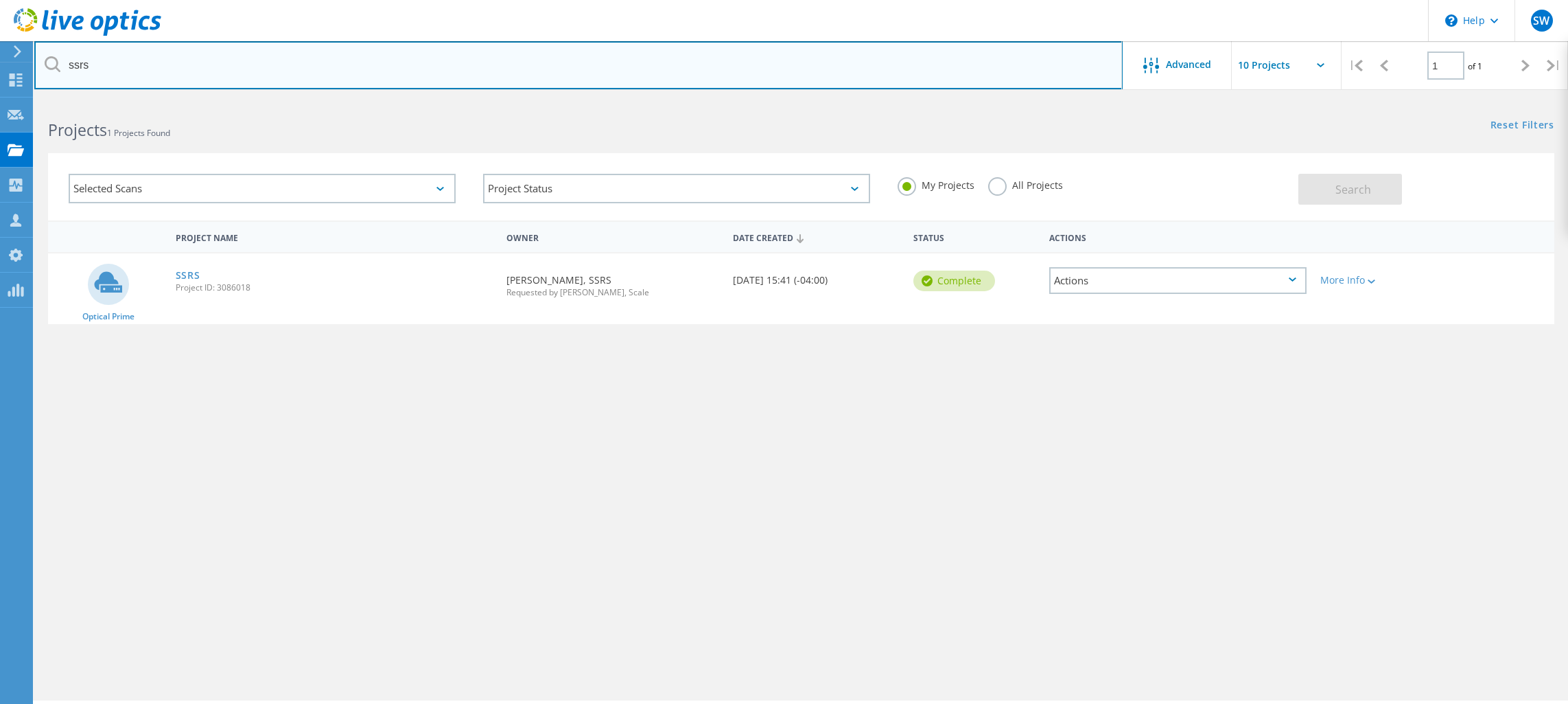
drag, startPoint x: 385, startPoint y: 73, endPoint x: 66, endPoint y: 45, distance: 320.2
click at [66, 45] on input "ssrs" at bounding box center [578, 65] width 1088 height 48
type input "bridges"
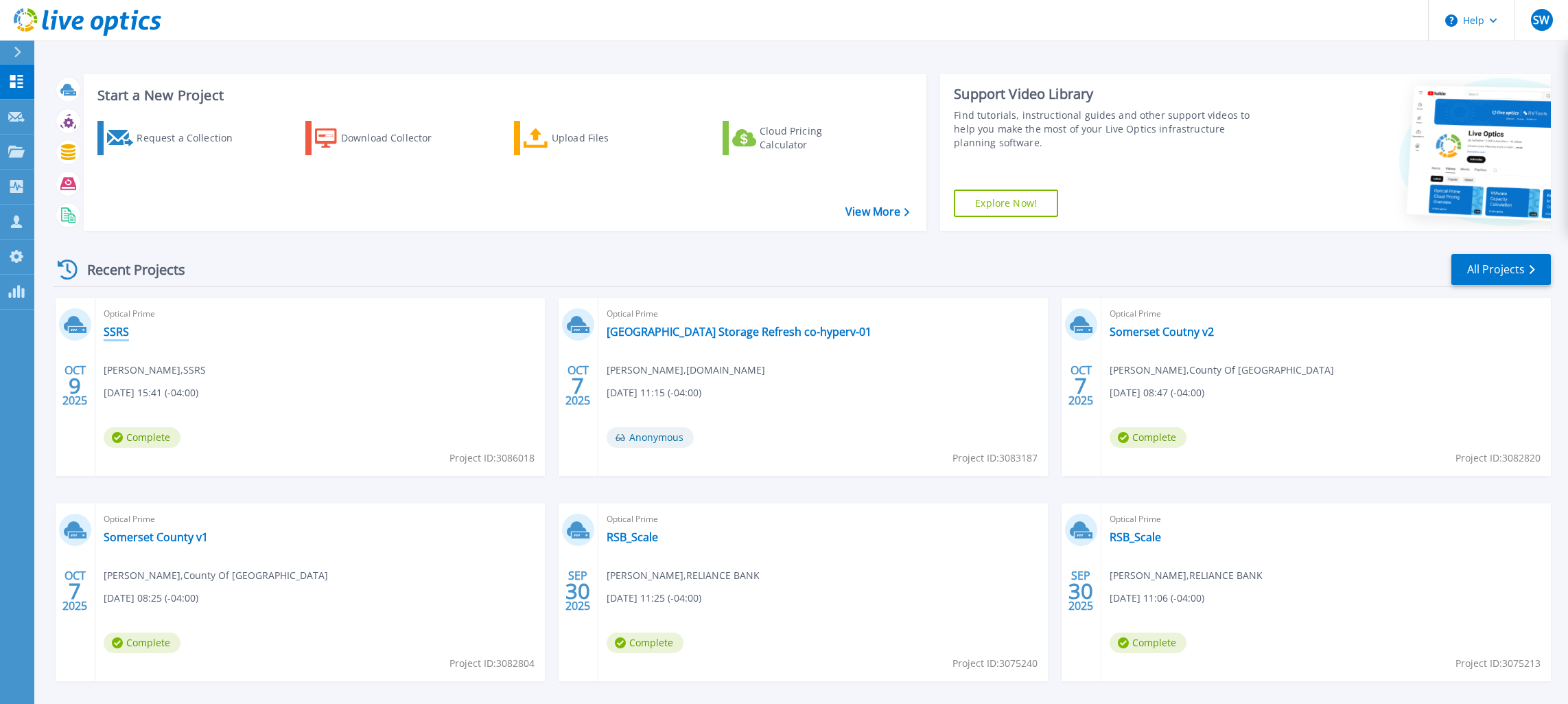
click at [121, 328] on link "SSRS" at bounding box center [116, 331] width 25 height 14
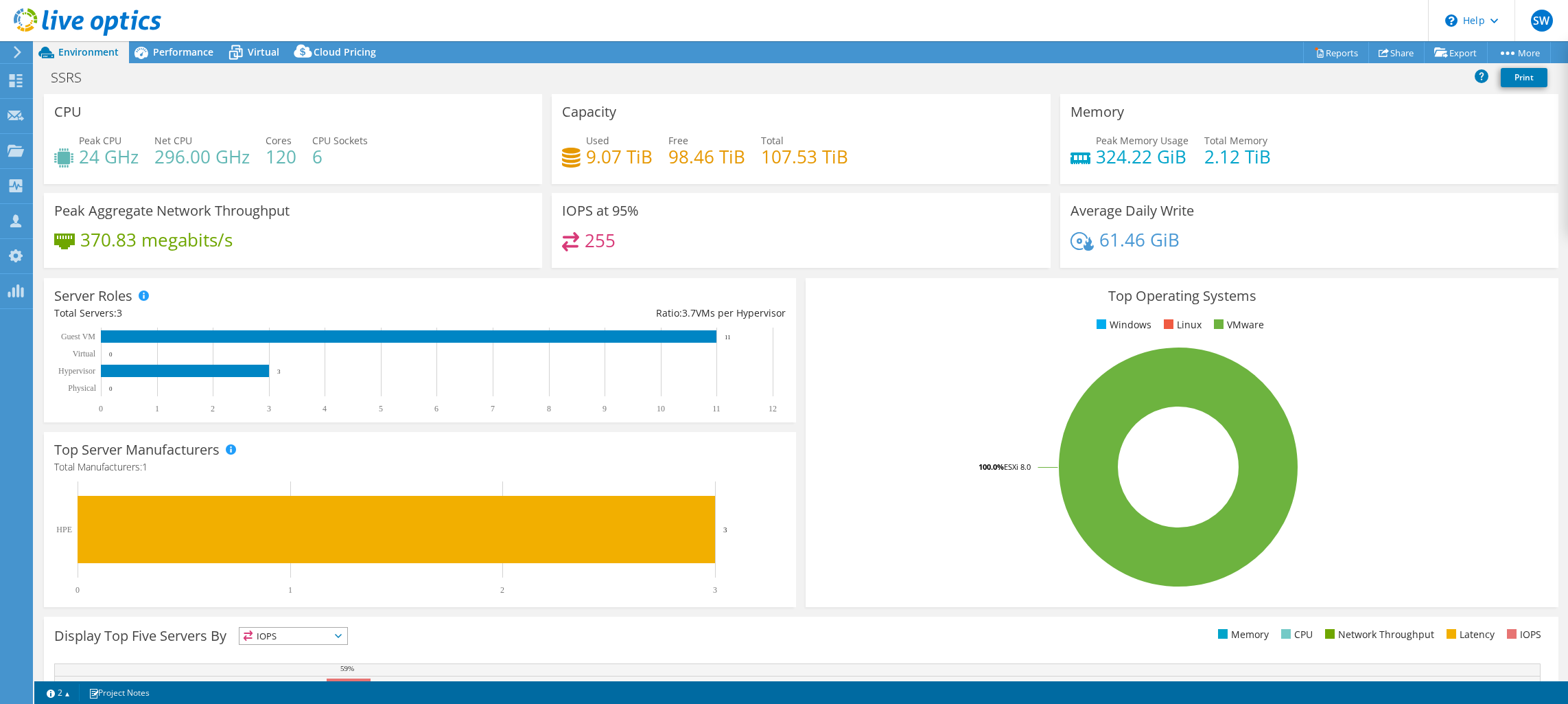
select select "USD"
